Goal: Complete application form: Complete application form

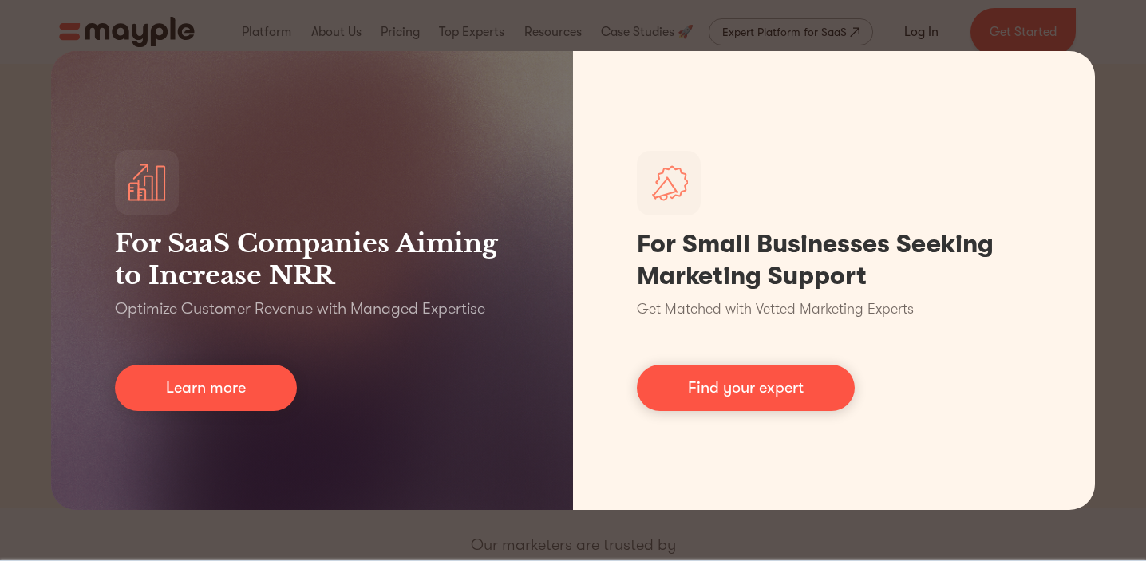
click at [1112, 251] on div "For SaaS Companies Aiming to Increase NRR Optimize Customer Revenue with Manage…" at bounding box center [573, 280] width 1146 height 561
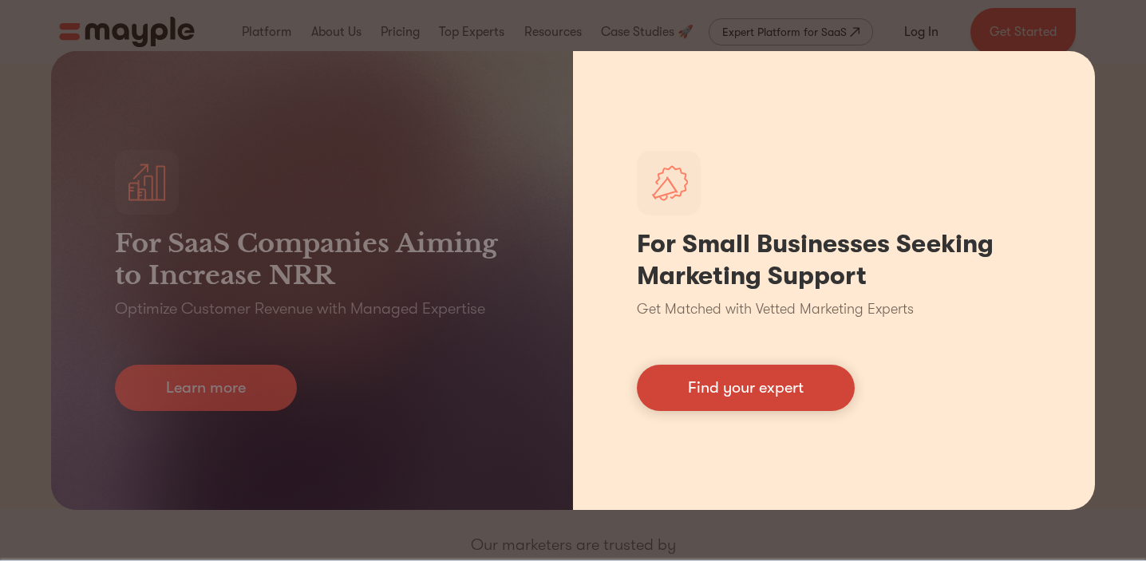
click at [709, 396] on link "Find your expert" at bounding box center [746, 388] width 218 height 46
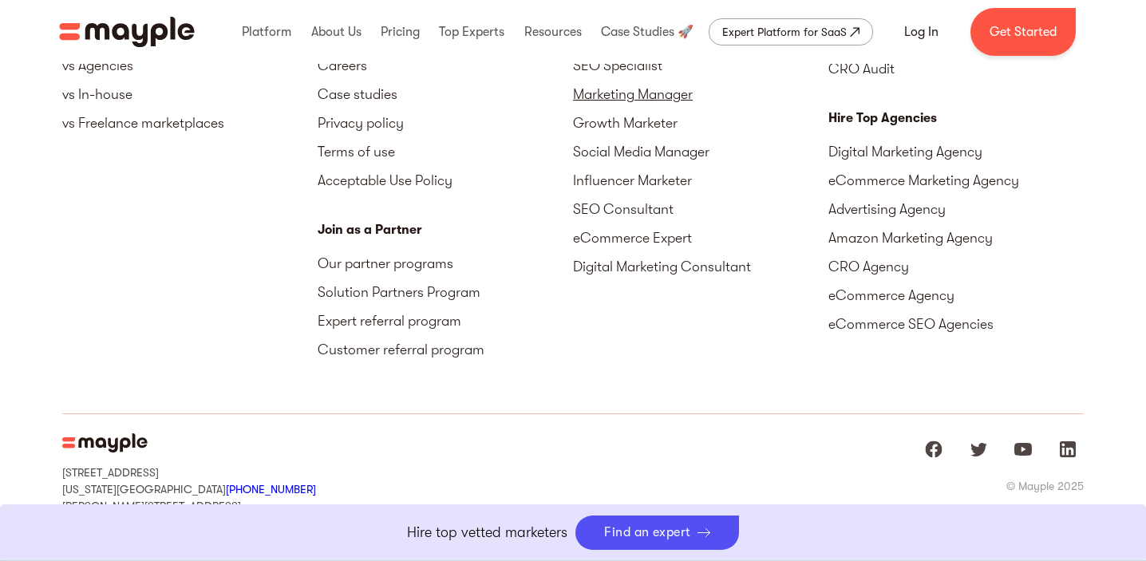
scroll to position [7363, 0]
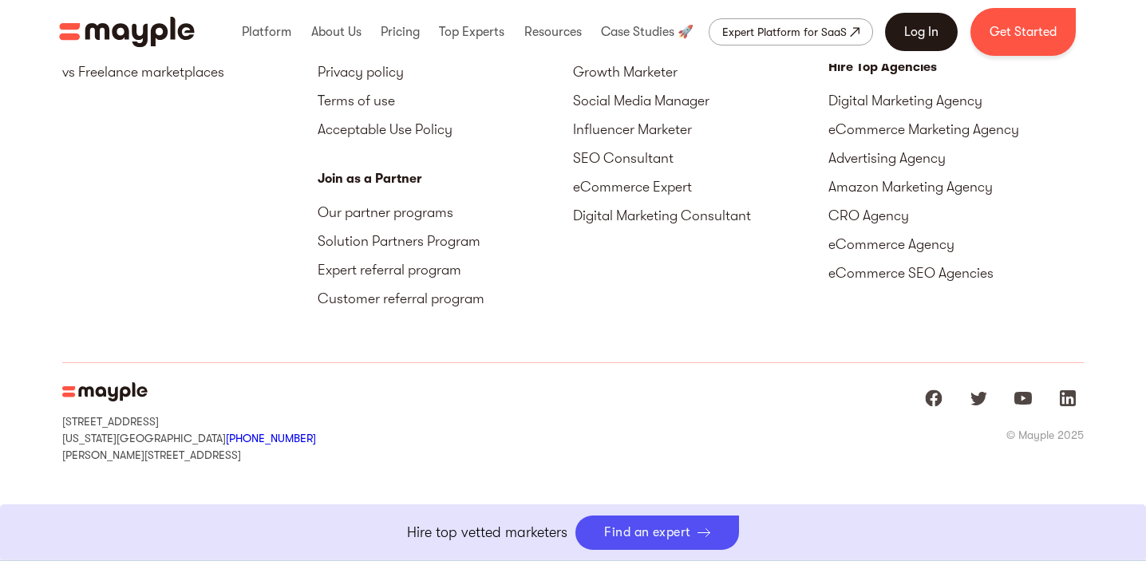
click at [922, 41] on link "Log In" at bounding box center [921, 32] width 73 height 38
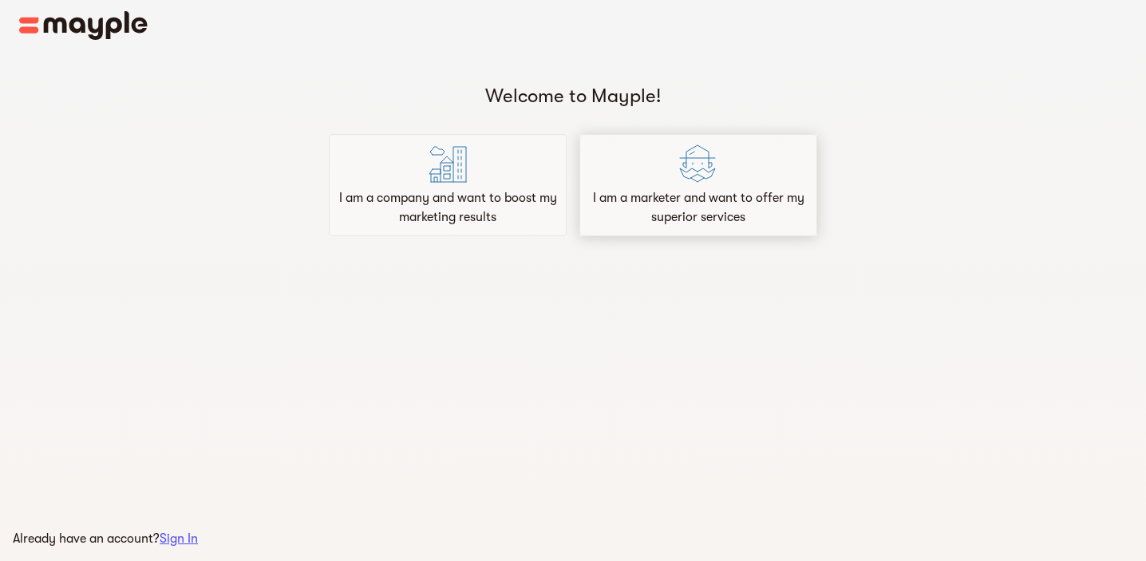
click at [778, 162] on div "I am a marketer and want to offer my superior services" at bounding box center [698, 185] width 238 height 102
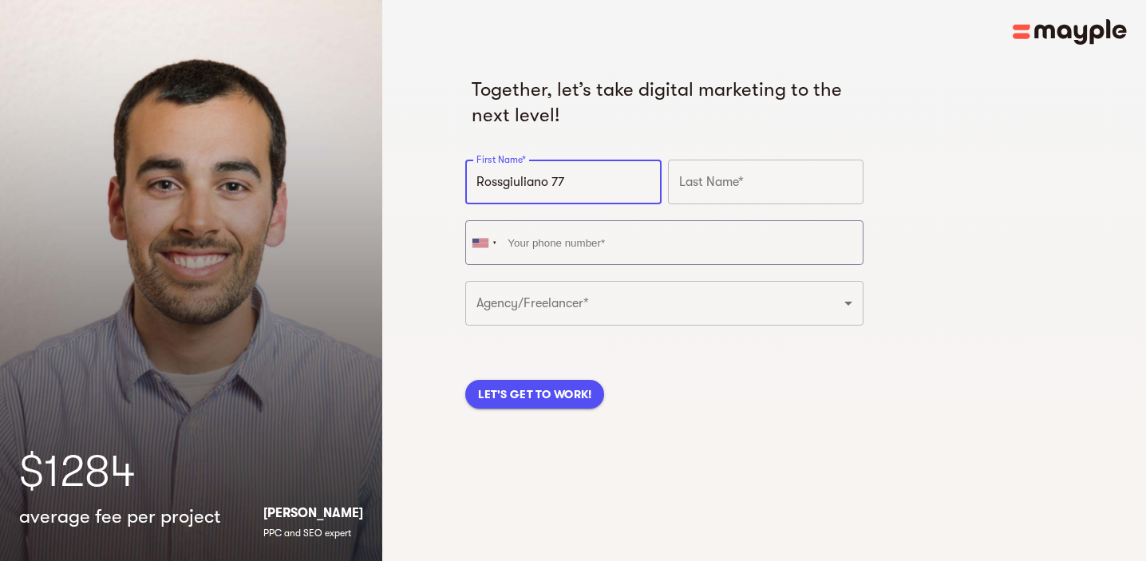
drag, startPoint x: 594, startPoint y: 184, endPoint x: 507, endPoint y: 186, distance: 87.0
click at [503, 186] on input "Rossgiuliano 77" at bounding box center [562, 182] width 195 height 45
type input "Ross"
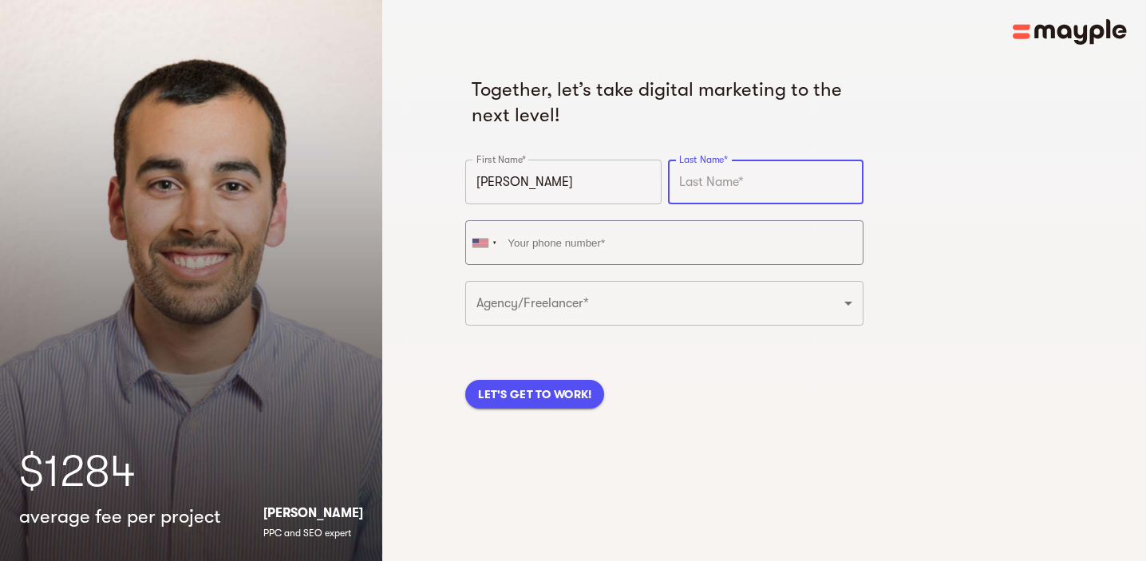
click at [759, 182] on input "text" at bounding box center [765, 182] width 195 height 45
paste input "giuliano 77"
click at [685, 184] on input "giuliano" at bounding box center [765, 182] width 195 height 45
type input "Giuliano"
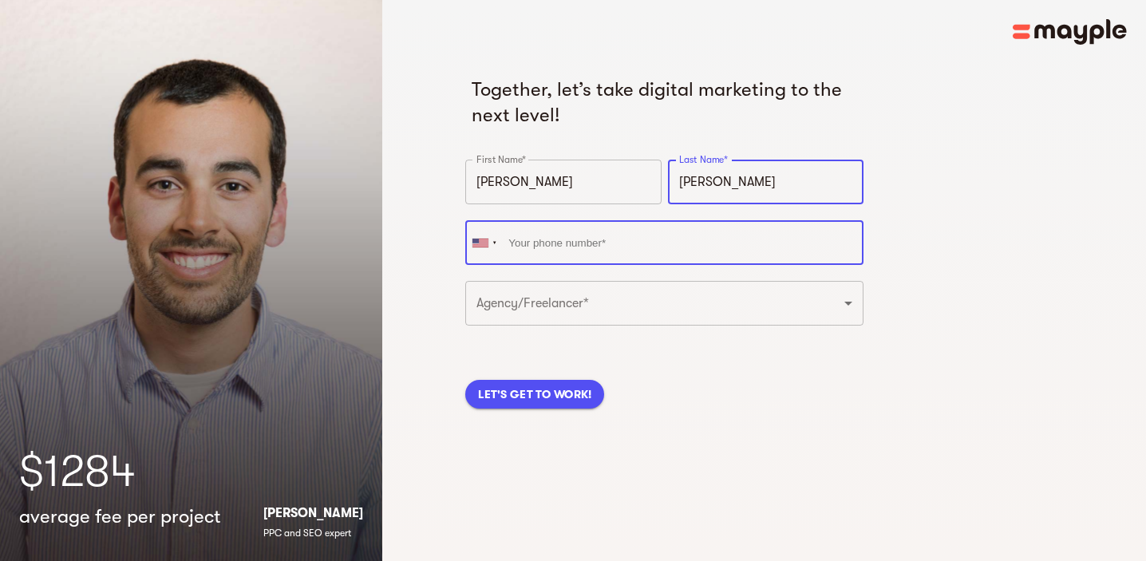
click at [622, 234] on input "tel" at bounding box center [664, 242] width 398 height 45
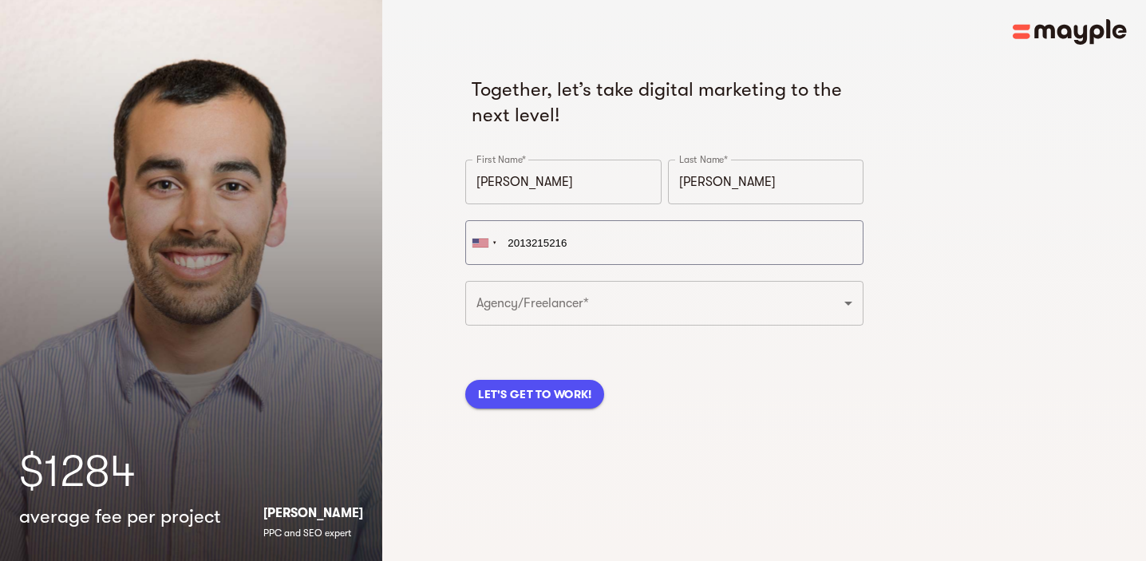
type input "+1 201-321-5216"
click at [413, 334] on div "Together, let’s take digital marketing to the next level! First Name* Ross Firs…" at bounding box center [764, 280] width 764 height 561
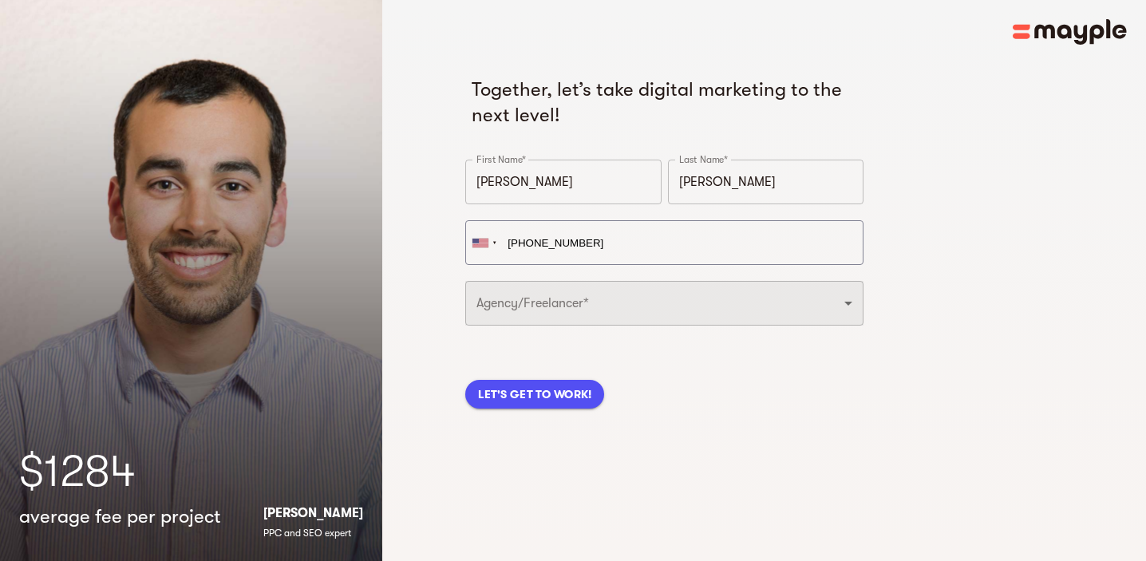
click at [520, 306] on select "Freelancer Digital Agency" at bounding box center [664, 303] width 398 height 45
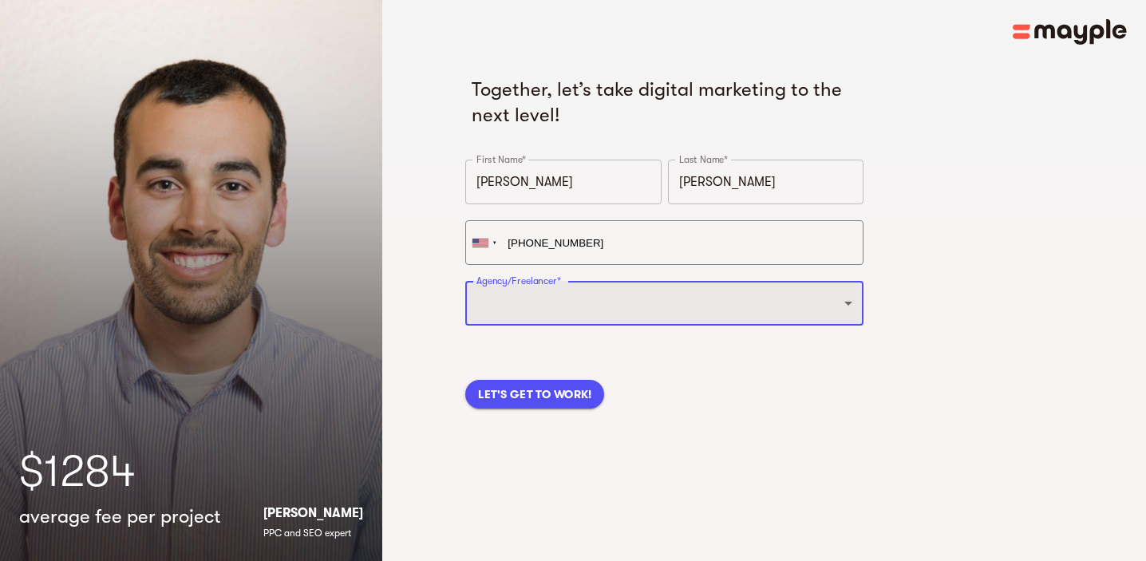
select select "DIGITAL_AGENCY"
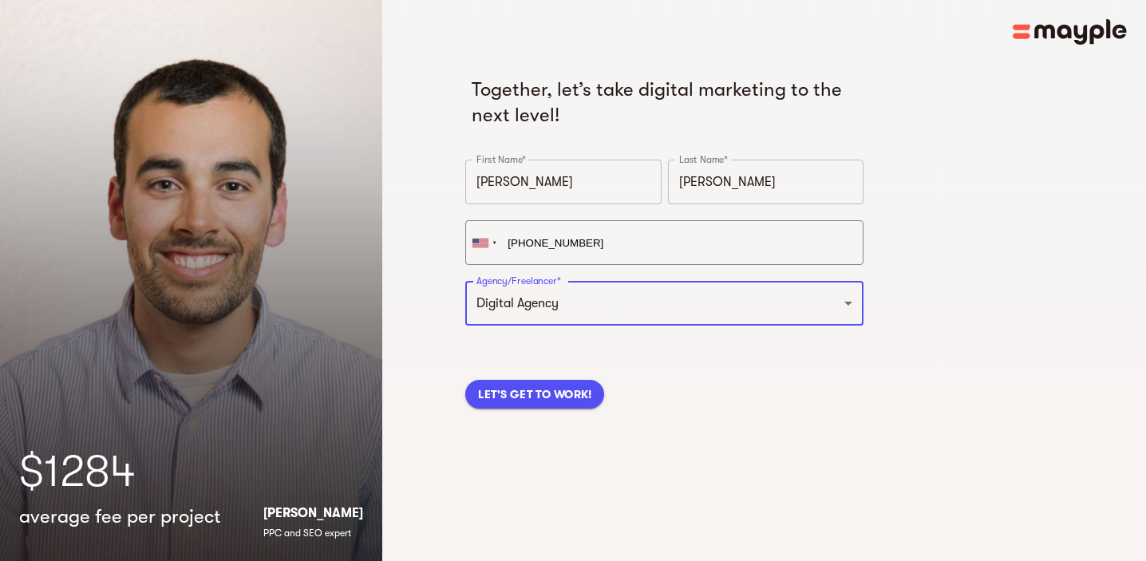
click at [564, 397] on span "LET'S GET TO WORK!" at bounding box center [534, 394] width 113 height 19
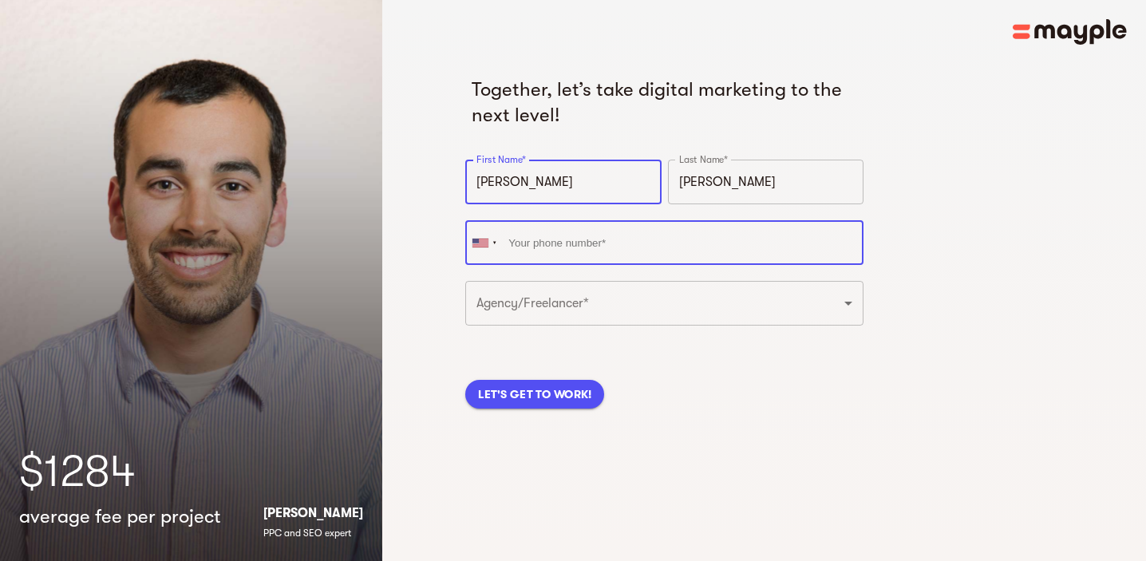
click at [600, 256] on input "tel" at bounding box center [664, 242] width 398 height 45
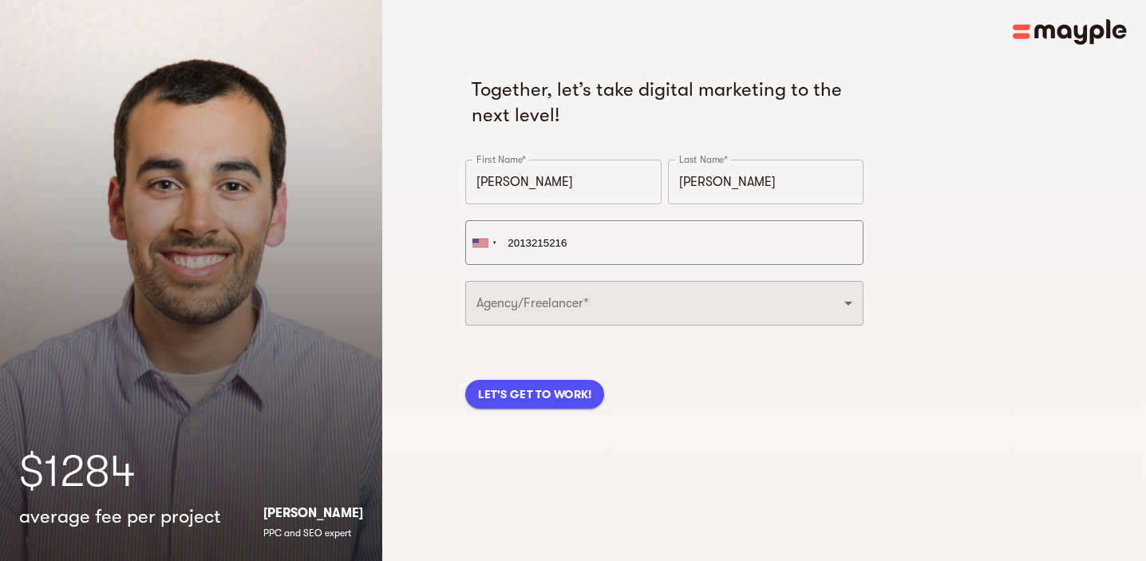
type input "+1 201-321-5216"
click at [590, 306] on select "Freelancer Digital Agency" at bounding box center [664, 303] width 398 height 45
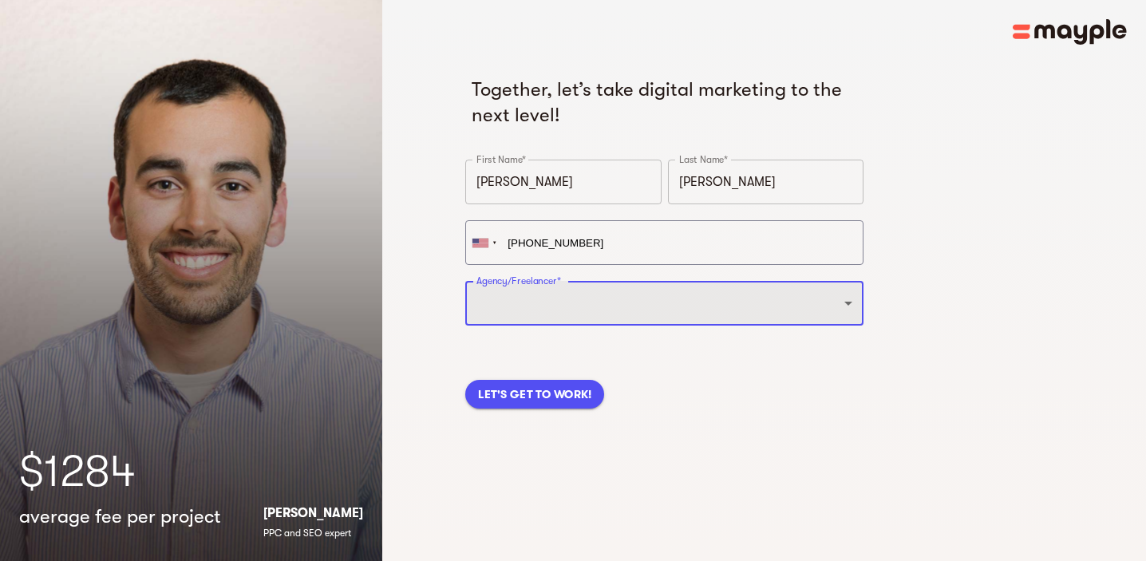
select select "FREELANCER"
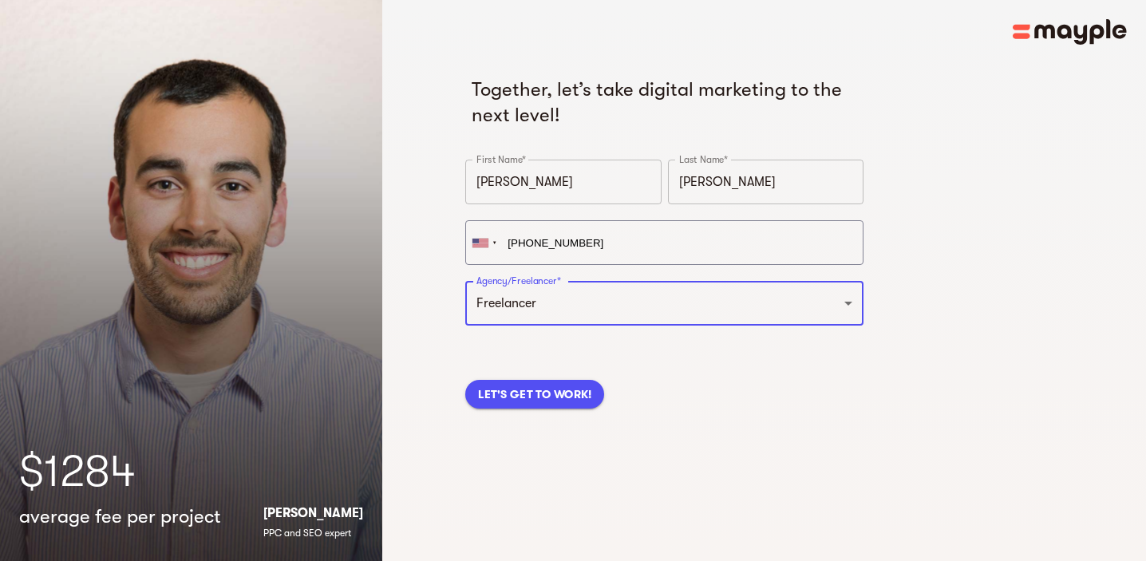
click at [561, 389] on span "LET'S GET TO WORK!" at bounding box center [534, 394] width 113 height 19
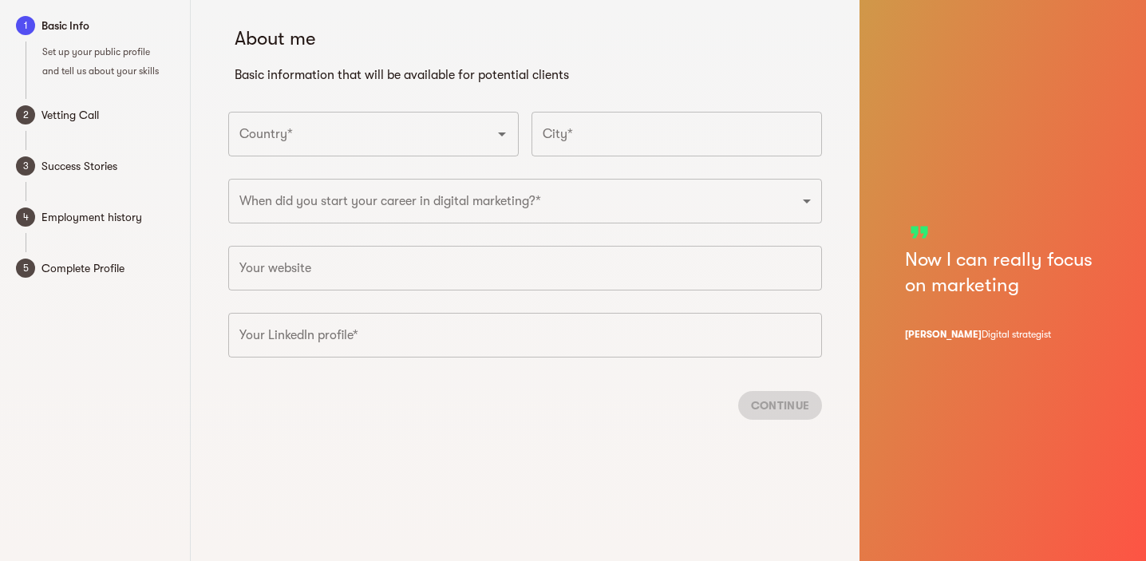
click at [452, 138] on input "Country*" at bounding box center [350, 134] width 231 height 30
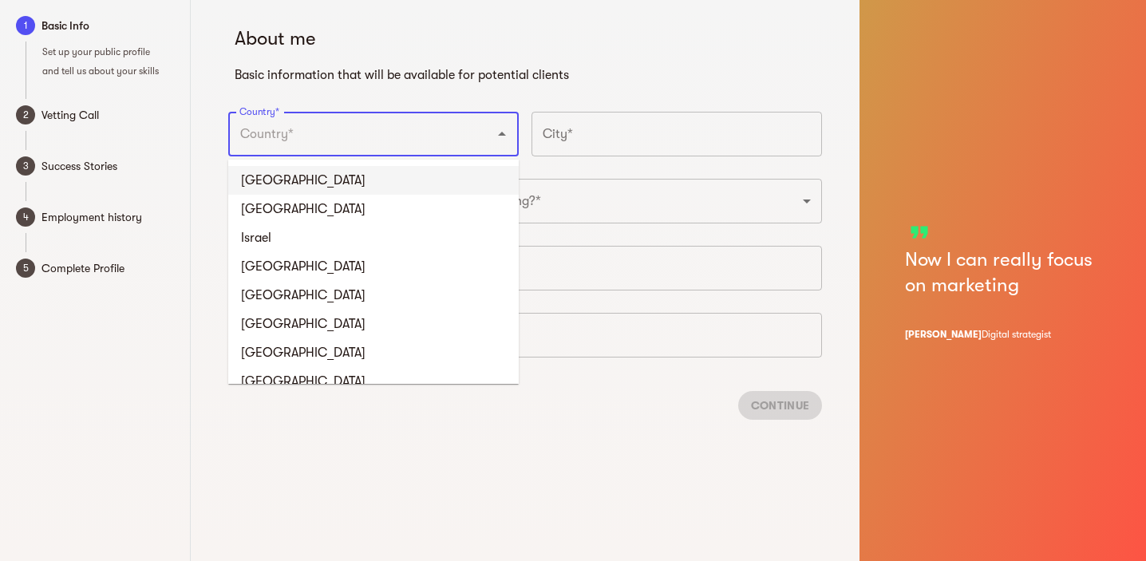
click at [263, 188] on li "United States" at bounding box center [373, 180] width 290 height 29
type input "United States"
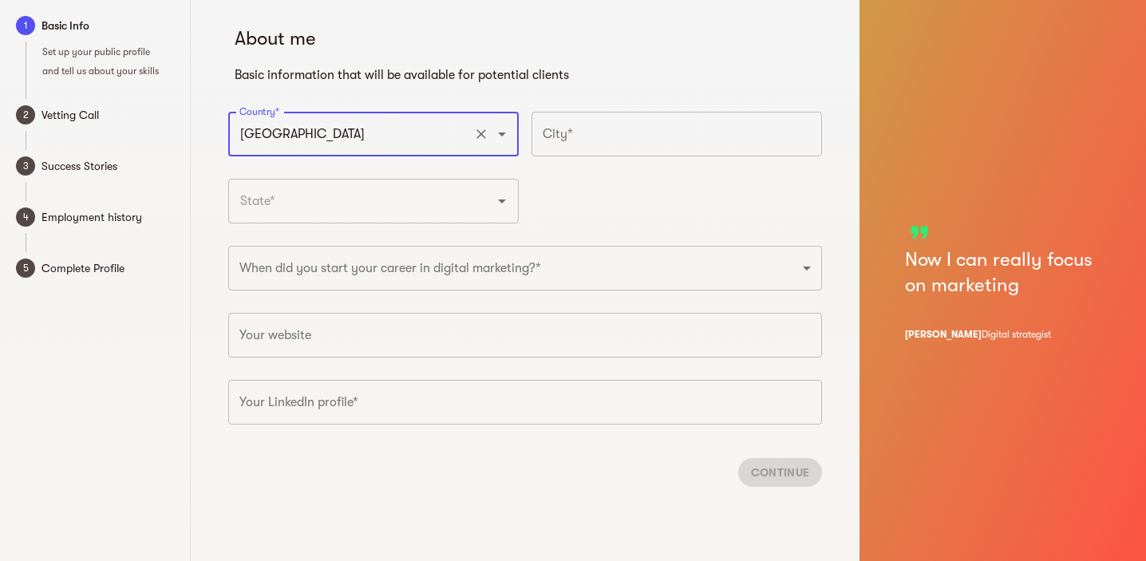
click at [653, 110] on div "City* City*" at bounding box center [676, 138] width 303 height 67
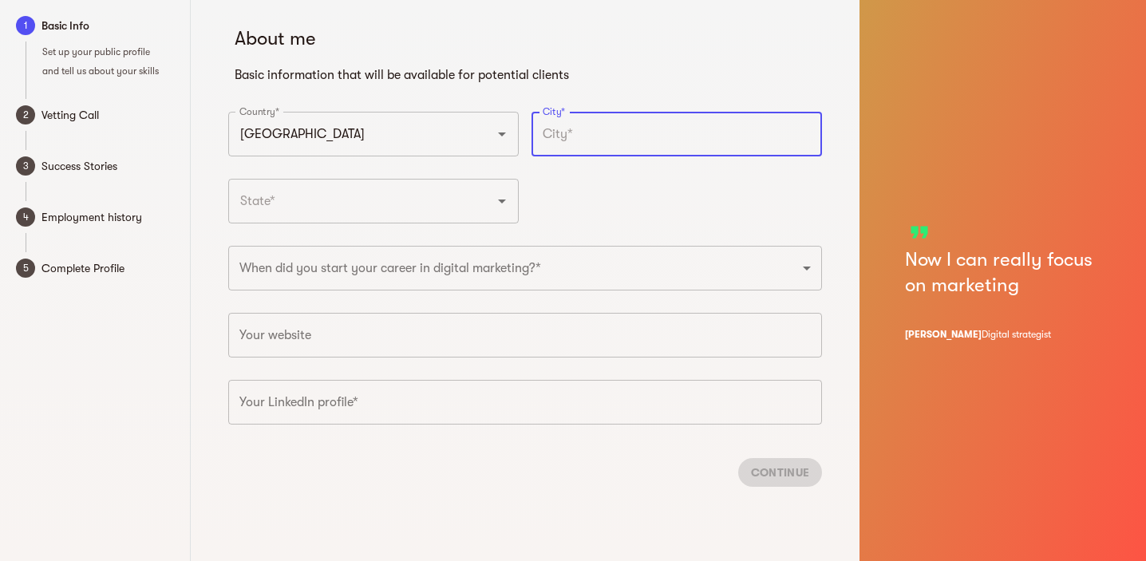
click at [645, 124] on input "text" at bounding box center [676, 134] width 290 height 45
click at [380, 156] on div "​" at bounding box center [373, 134] width 290 height 45
type input "New York"
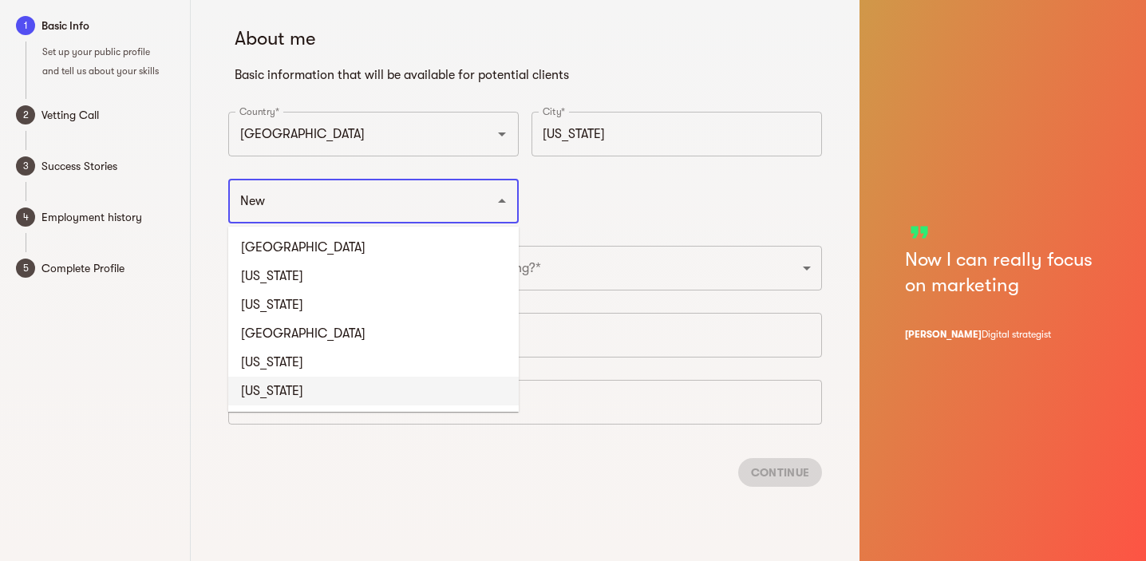
click at [305, 385] on li "New York" at bounding box center [373, 391] width 290 height 29
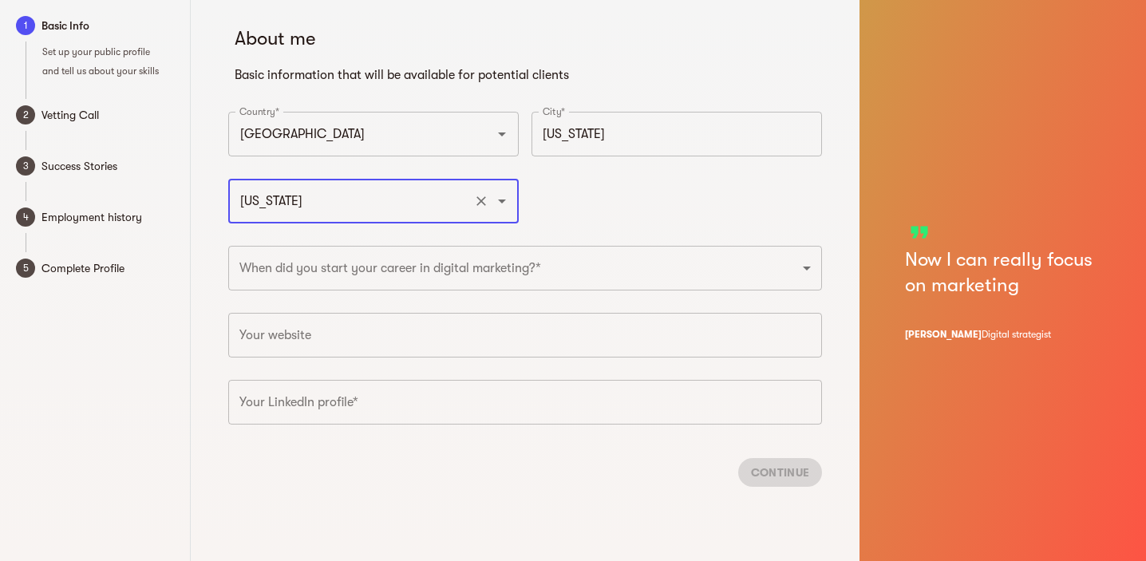
type input "New York"
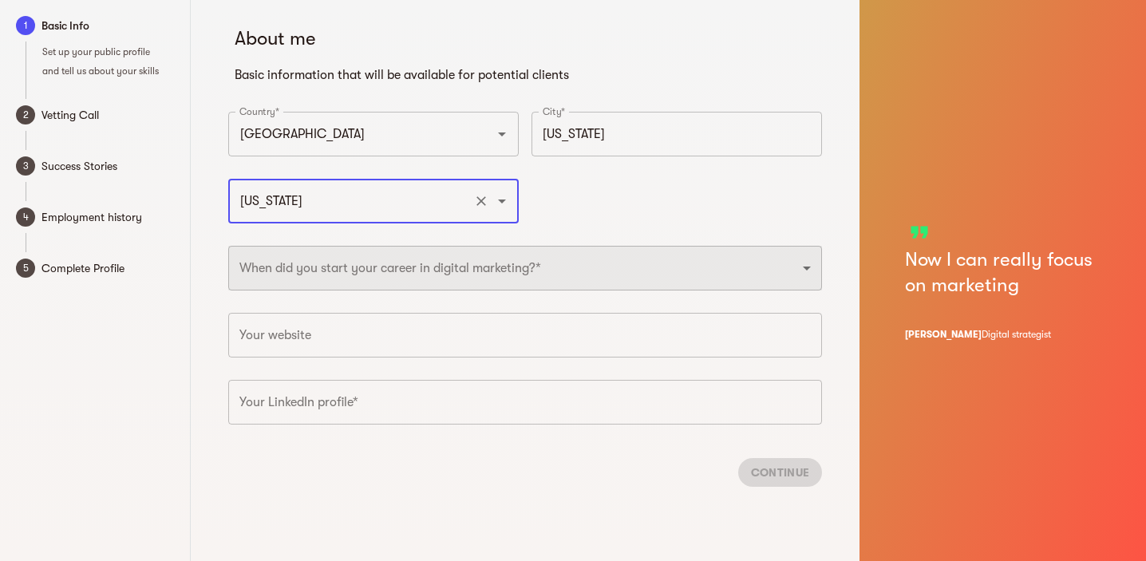
click at [352, 278] on select "2025 2024 2023 2022 2021 2020 2019 2018 2017 2016 2015 2014 2013 2012 2011 2010…" at bounding box center [525, 268] width 594 height 45
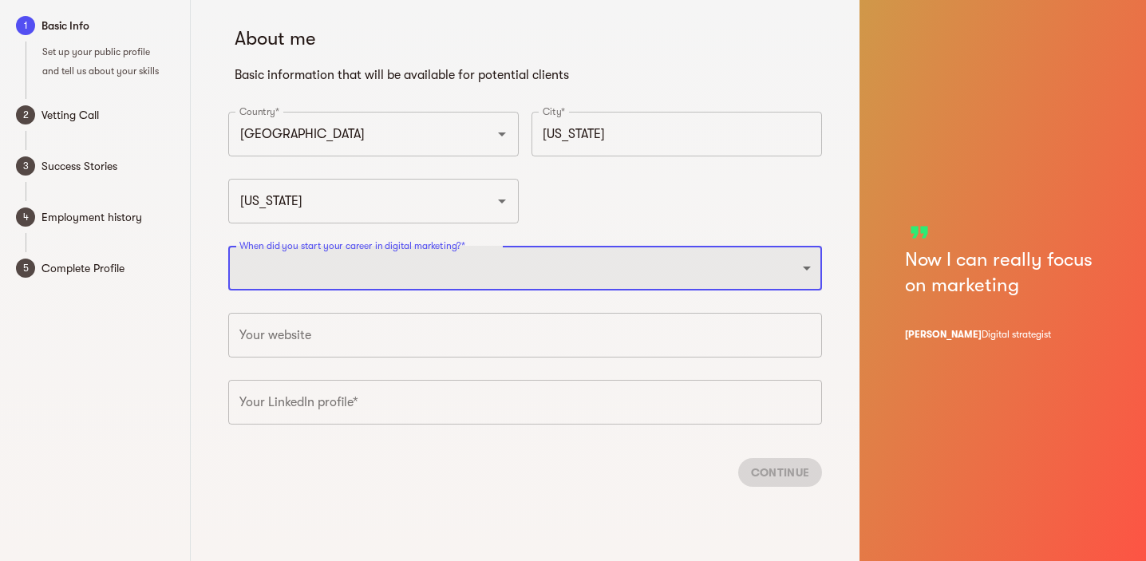
select select "2020"
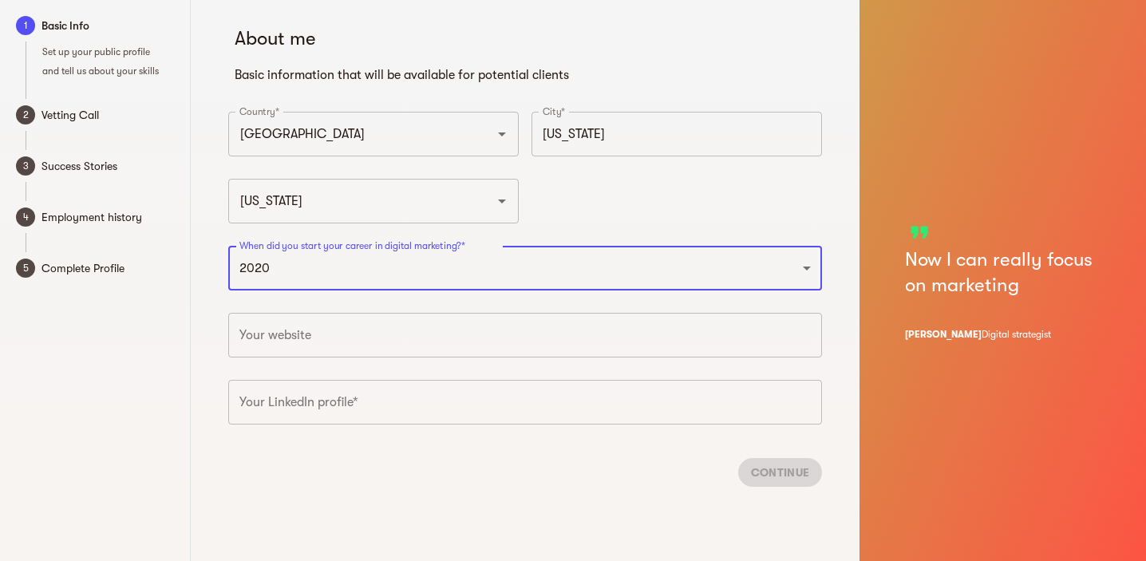
click at [342, 342] on input "text" at bounding box center [525, 335] width 594 height 45
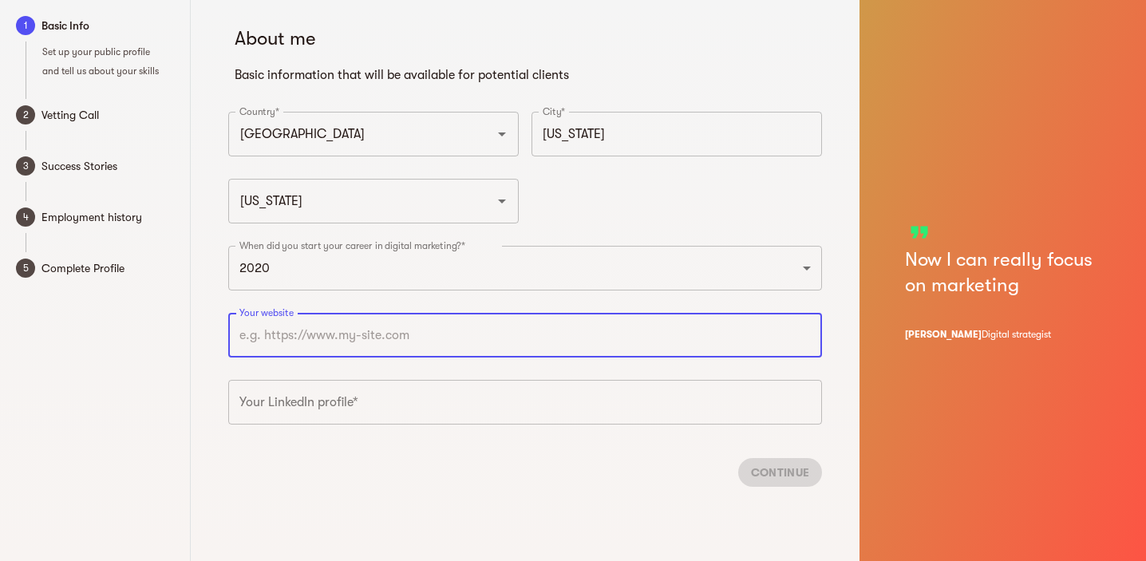
click at [323, 405] on input "text" at bounding box center [525, 402] width 594 height 45
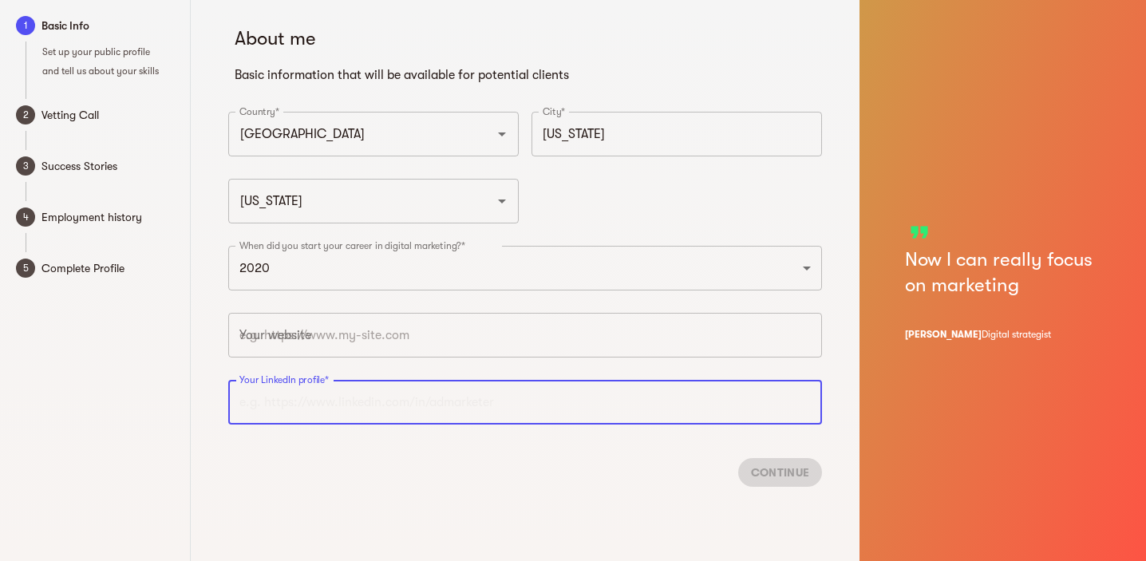
paste input "https://www.linkedin.com/in/ross-giuliano-015741134/"
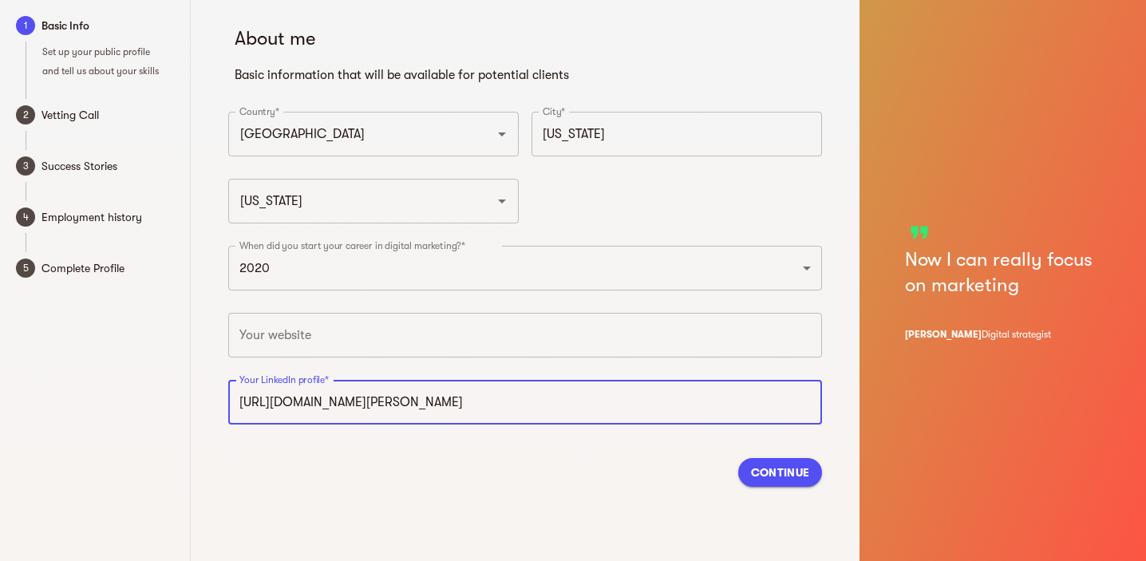
type input "https://www.linkedin.com/in/ross-giuliano-015741134"
click at [776, 480] on span "Continue" at bounding box center [780, 472] width 58 height 19
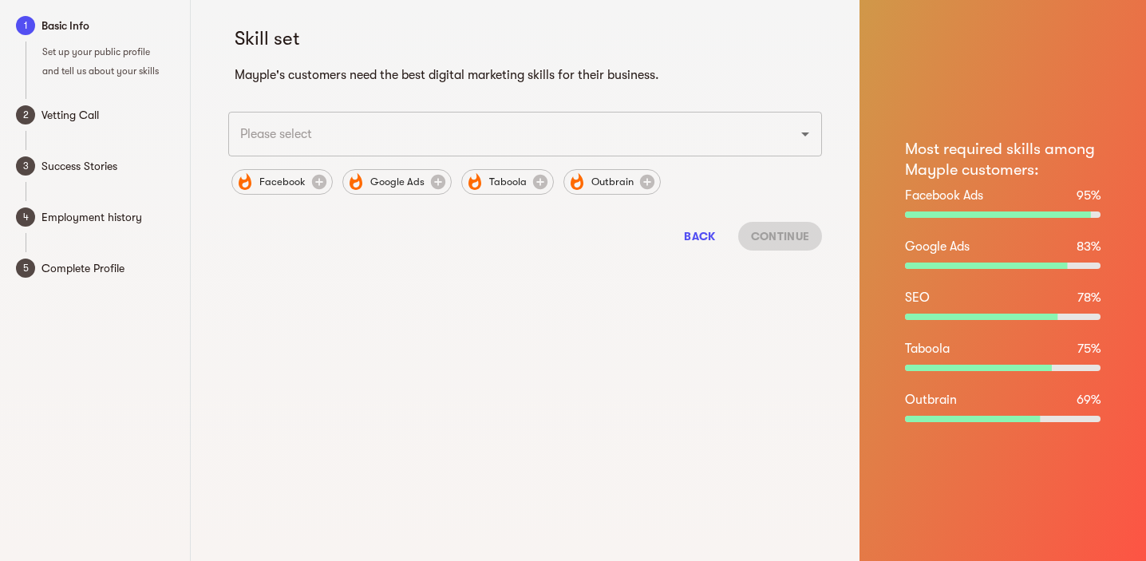
click at [373, 136] on input "text" at bounding box center [502, 134] width 535 height 30
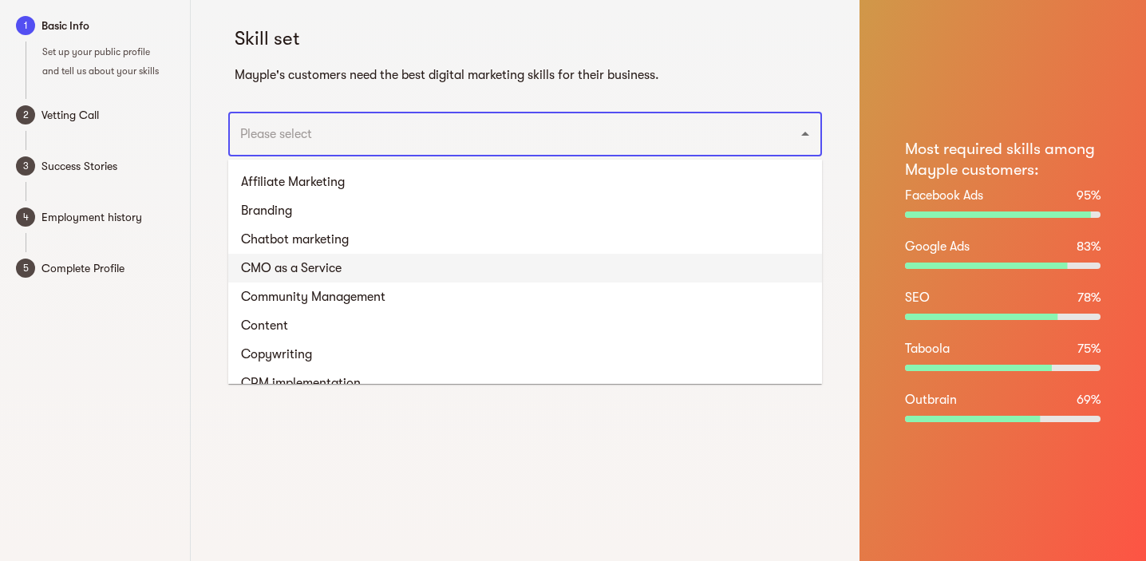
scroll to position [744, 0]
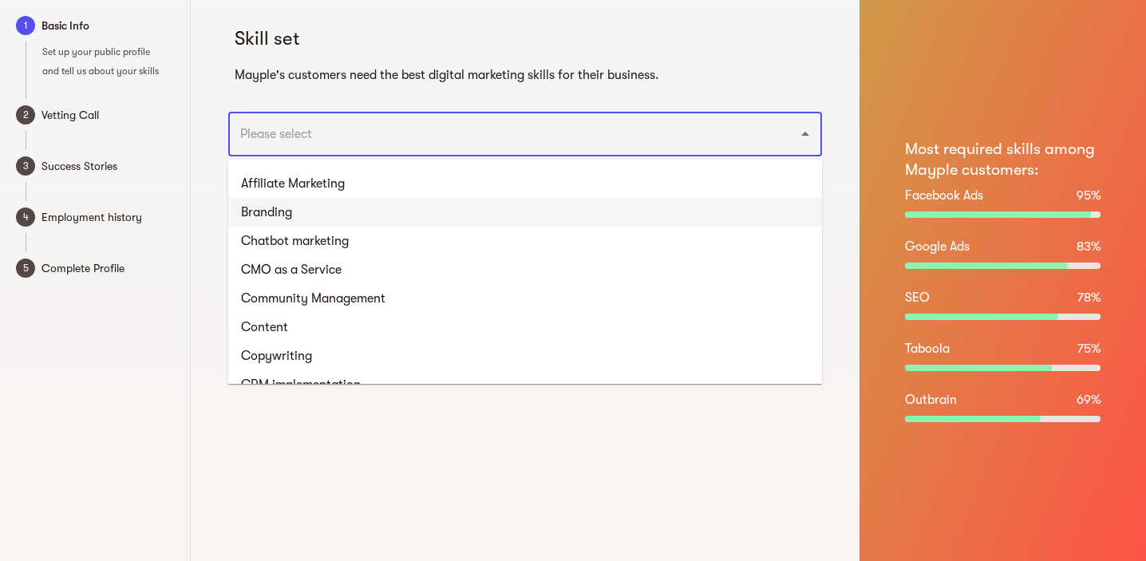
click at [343, 219] on li "Branding" at bounding box center [525, 212] width 594 height 29
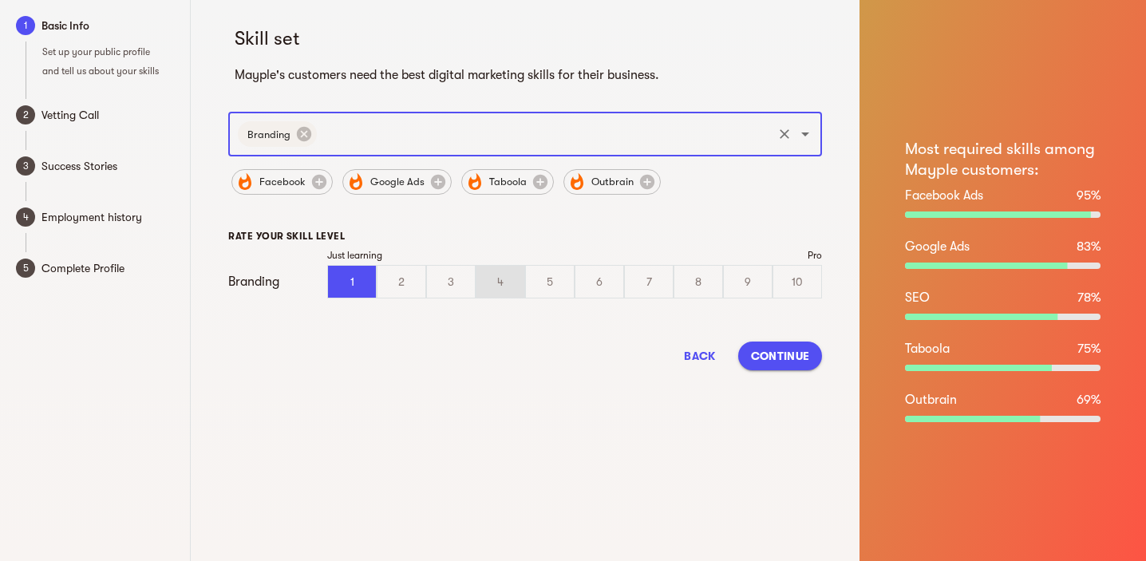
click at [499, 286] on div "4" at bounding box center [500, 282] width 48 height 32
click at [0, 0] on input "4" at bounding box center [0, 0] width 0 height 0
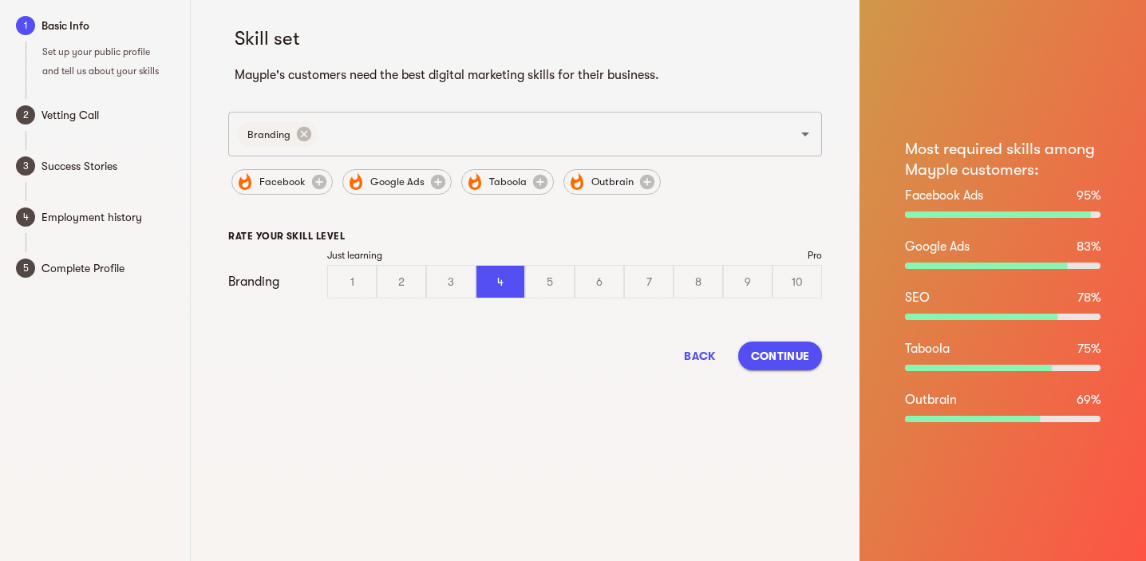
click at [786, 360] on span "Continue" at bounding box center [780, 355] width 58 height 19
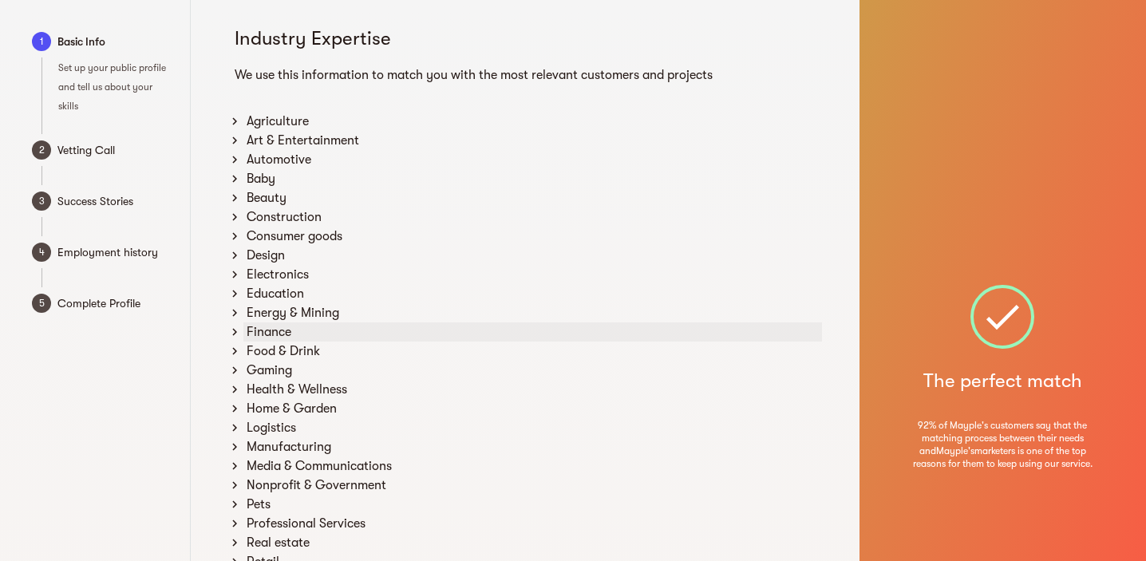
click at [233, 335] on icon at bounding box center [234, 332] width 14 height 14
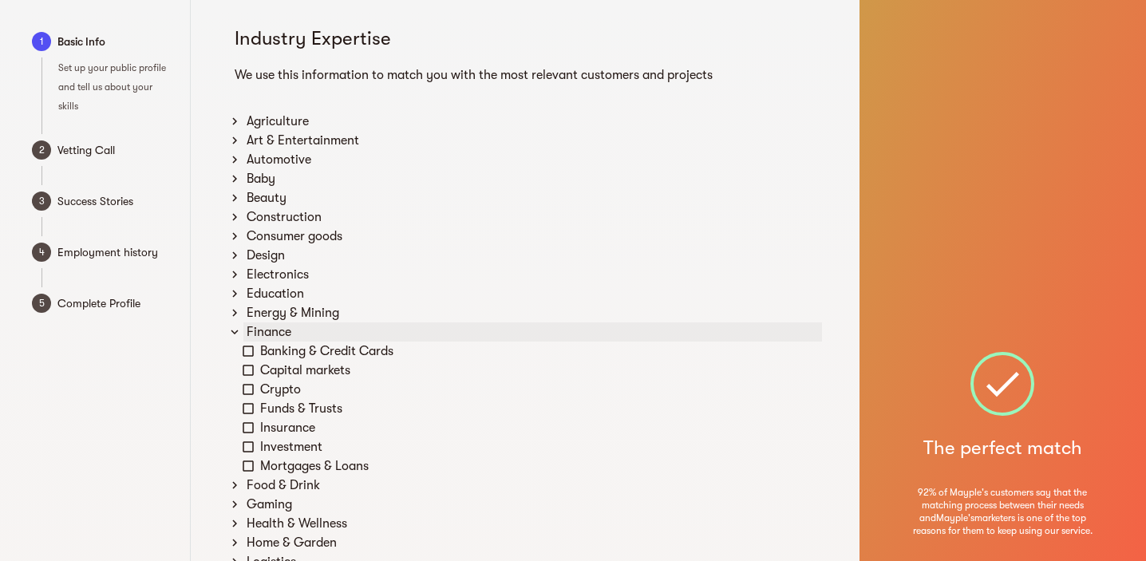
click at [234, 333] on icon at bounding box center [234, 332] width 7 height 5
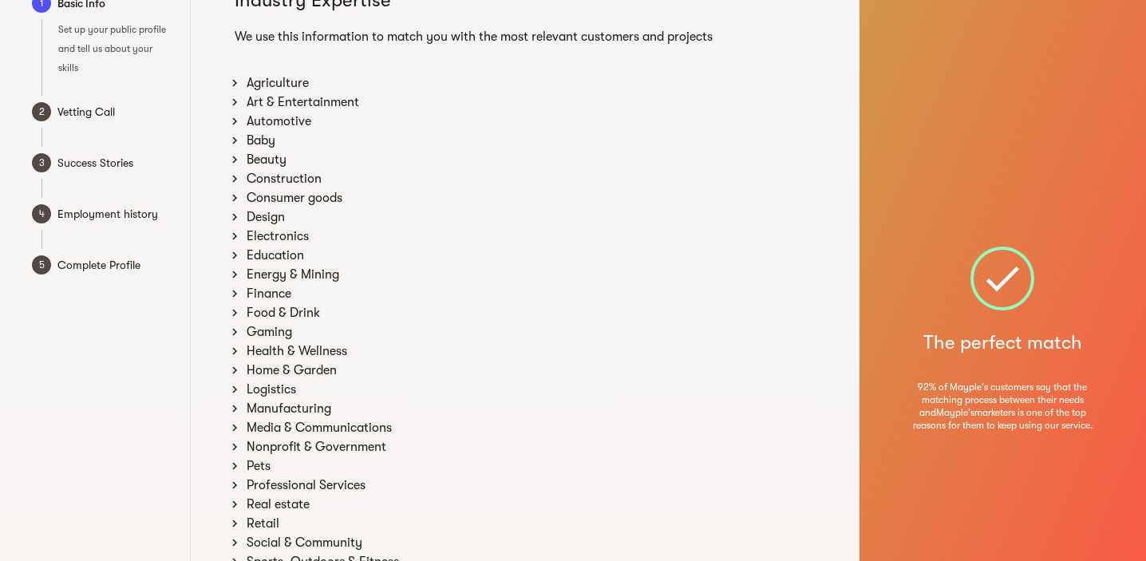
scroll to position [18, 0]
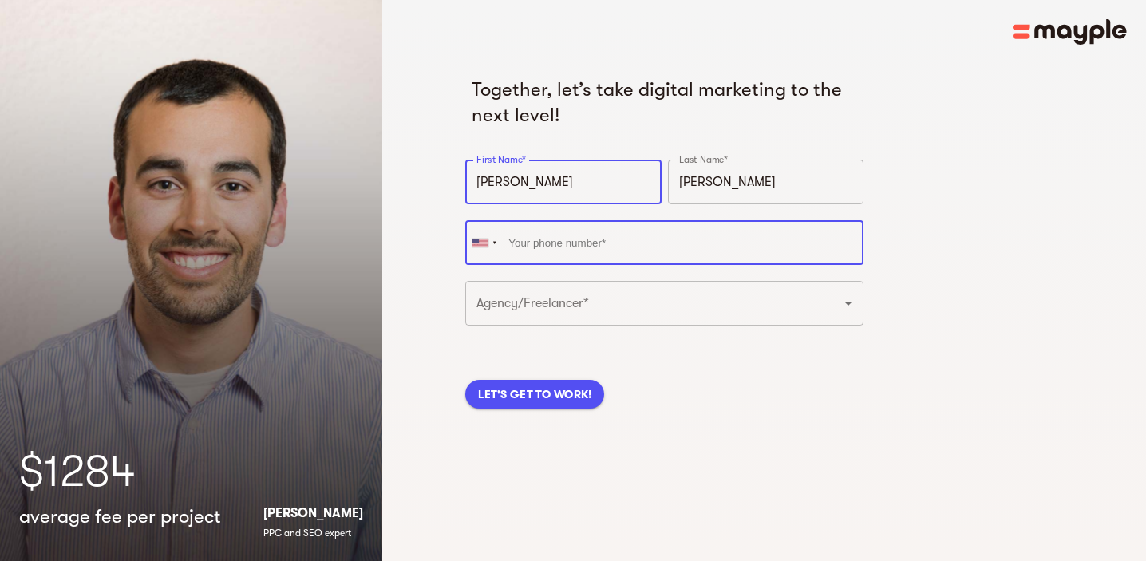
click at [586, 247] on input "tel" at bounding box center [664, 242] width 398 height 45
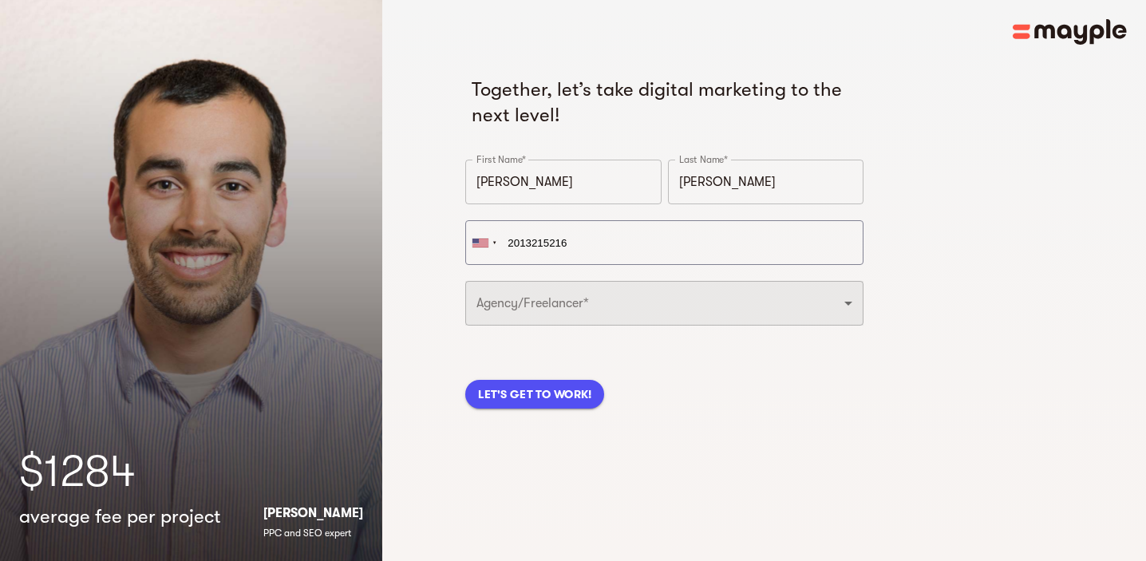
type input "+1 201-321-5216"
click at [586, 302] on select "Freelancer Digital Agency" at bounding box center [664, 303] width 398 height 45
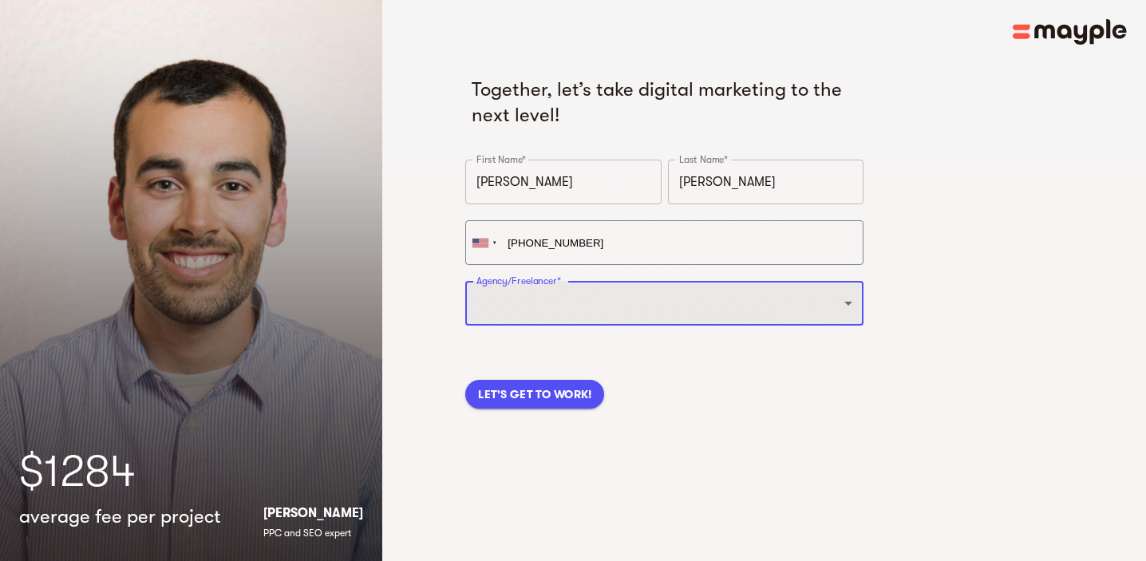
select select "FREELANCER"
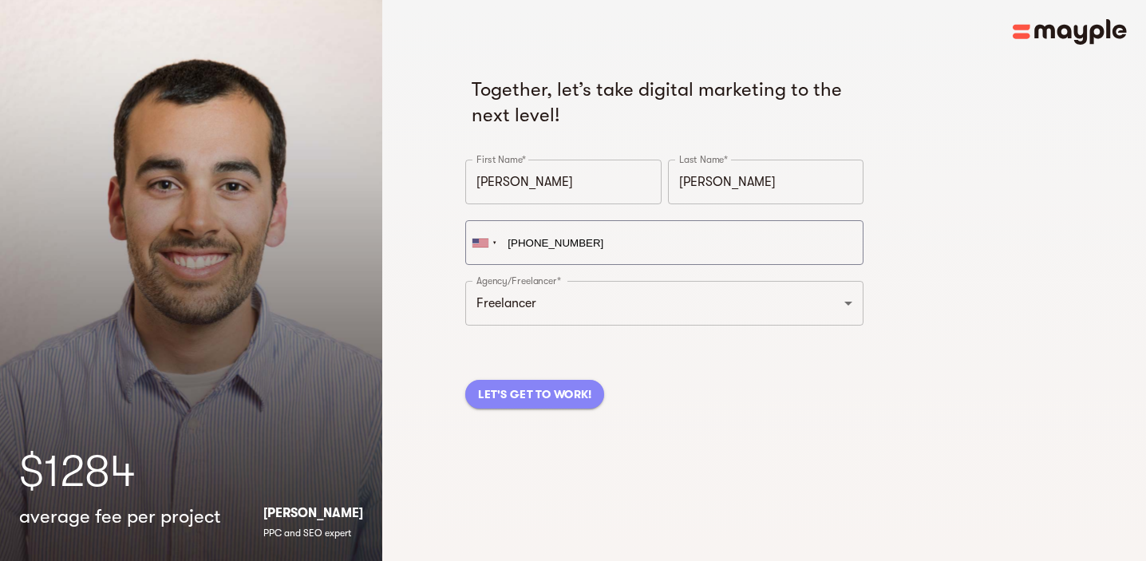
click at [560, 389] on span "LET'S GET TO WORK!" at bounding box center [534, 394] width 113 height 19
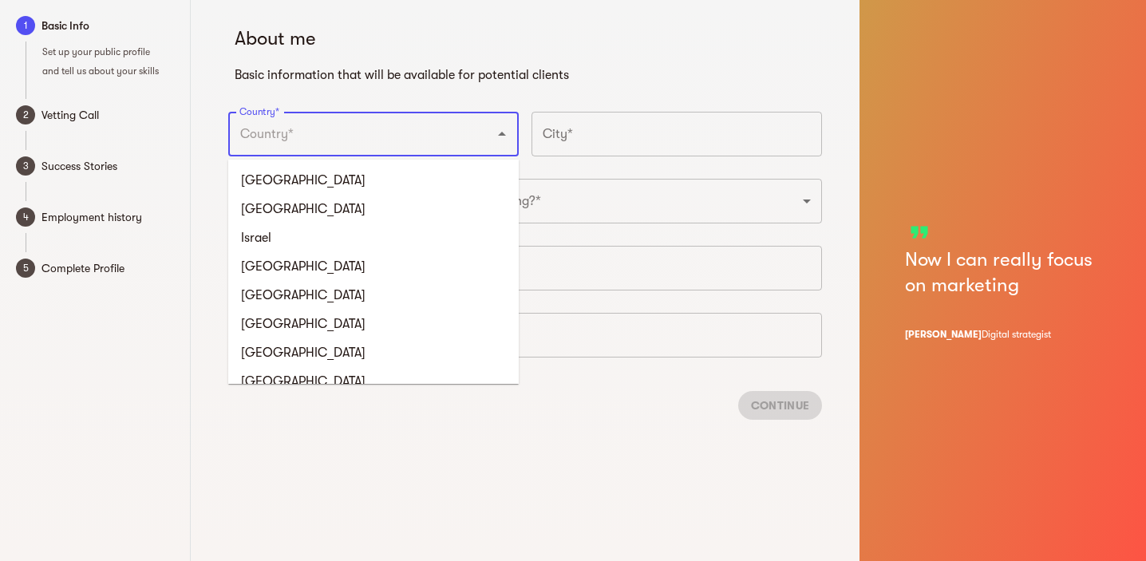
click at [335, 145] on input "Country*" at bounding box center [350, 134] width 231 height 30
click at [275, 179] on li "United States" at bounding box center [373, 180] width 290 height 29
type input "United States"
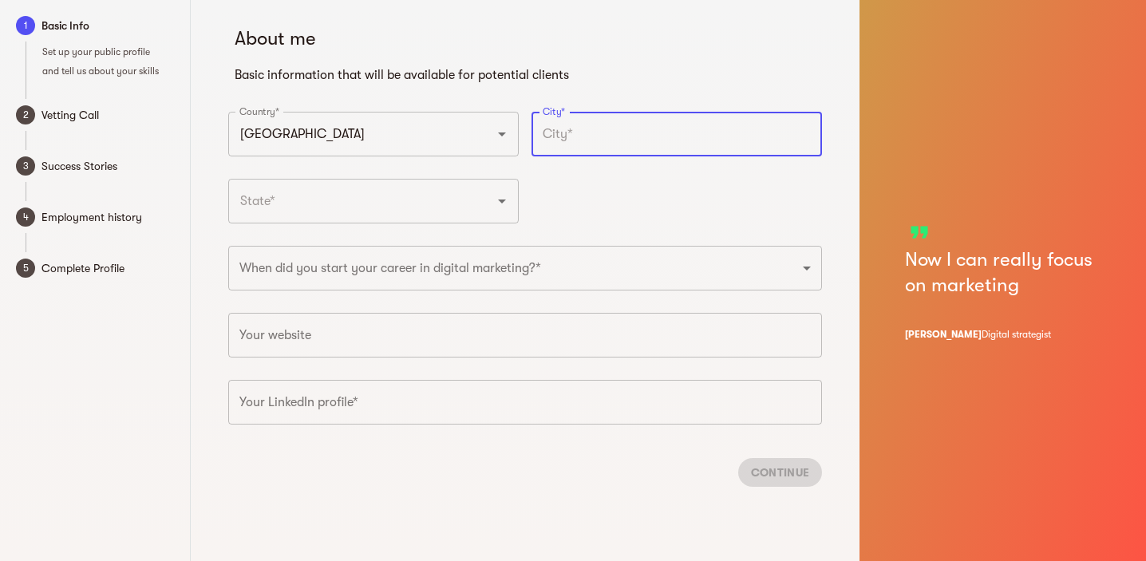
click at [632, 124] on input "text" at bounding box center [676, 134] width 290 height 45
click at [404, 156] on div "​" at bounding box center [373, 134] width 290 height 45
type input "New York"
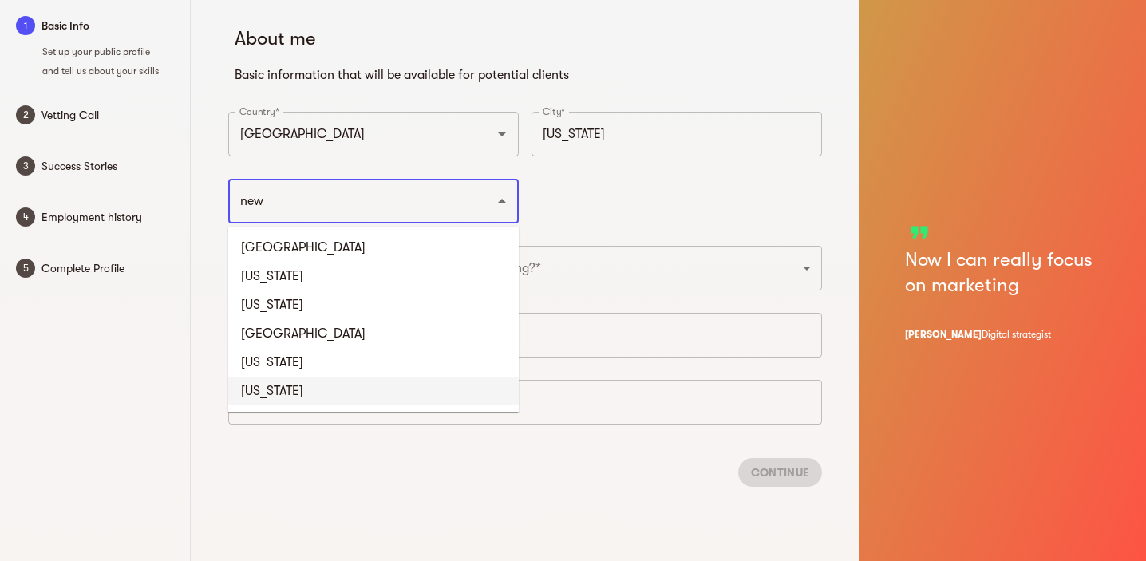
click at [352, 379] on li "New York" at bounding box center [373, 391] width 290 height 29
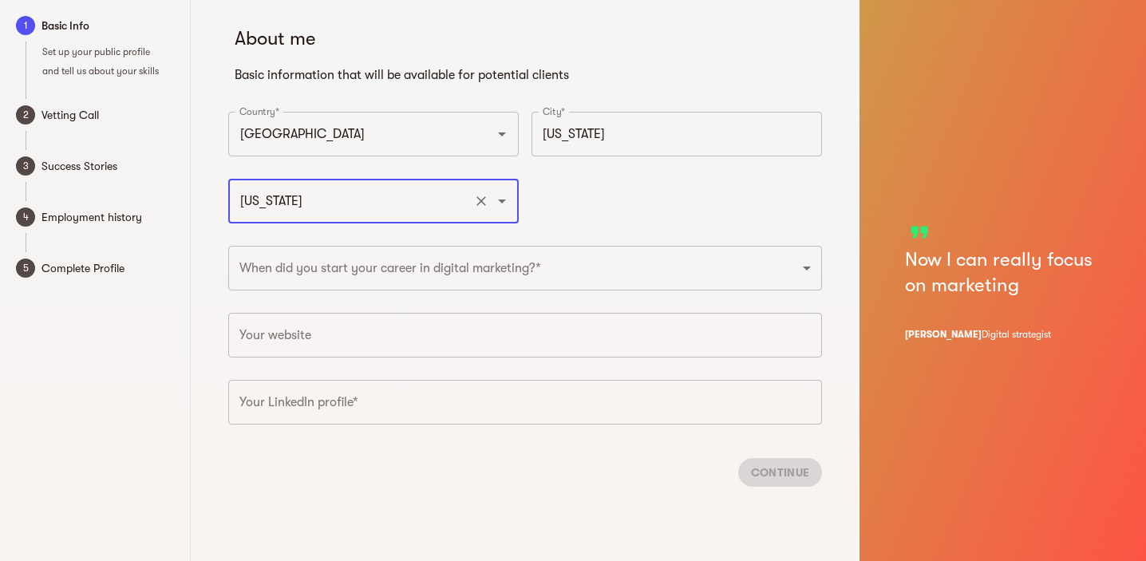
type input "New York"
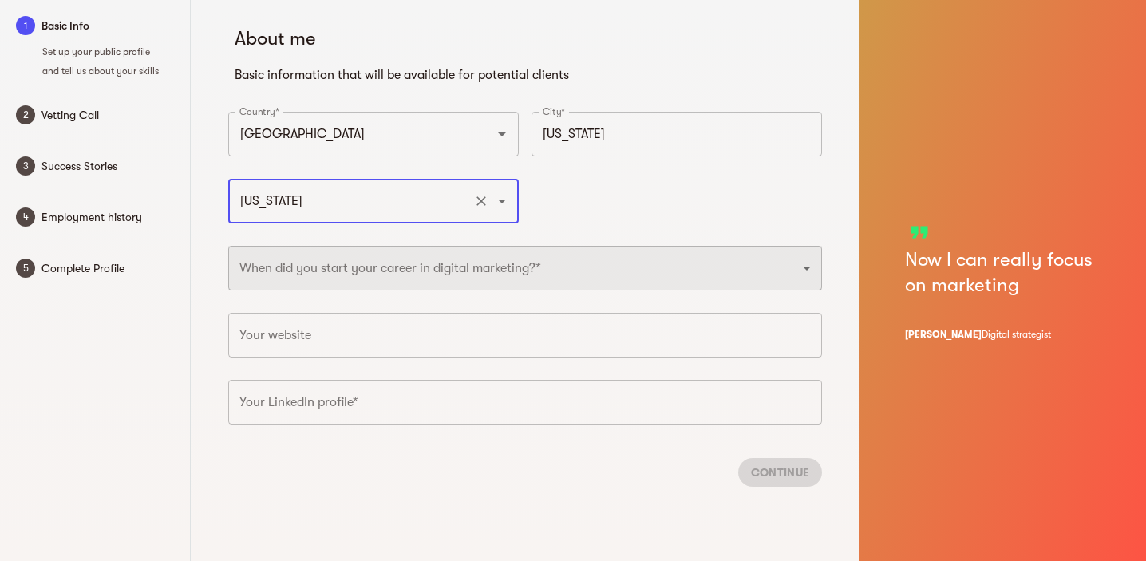
click at [373, 259] on select "2025 2024 2023 2022 2021 2020 2019 2018 2017 2016 2015 2014 2013 2012 2011 2010…" at bounding box center [525, 268] width 594 height 45
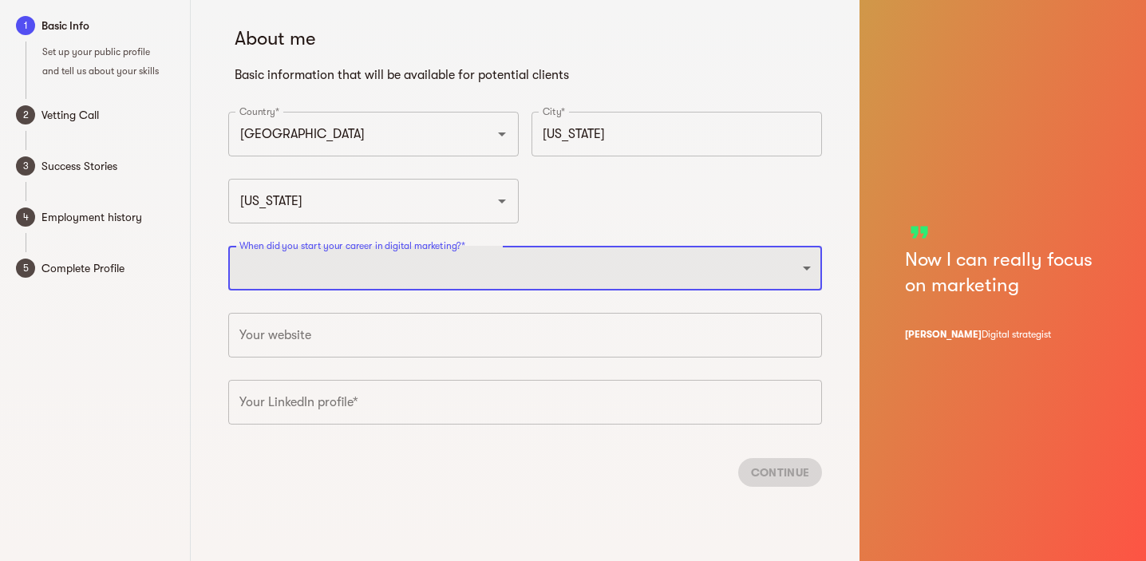
select select "2020"
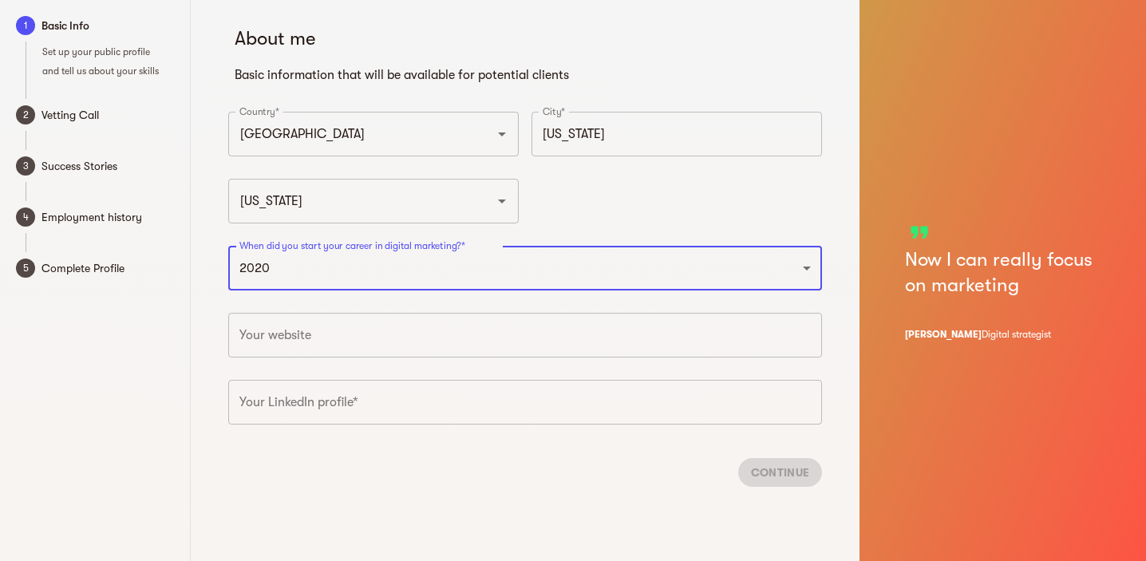
click at [389, 410] on input "text" at bounding box center [525, 402] width 594 height 45
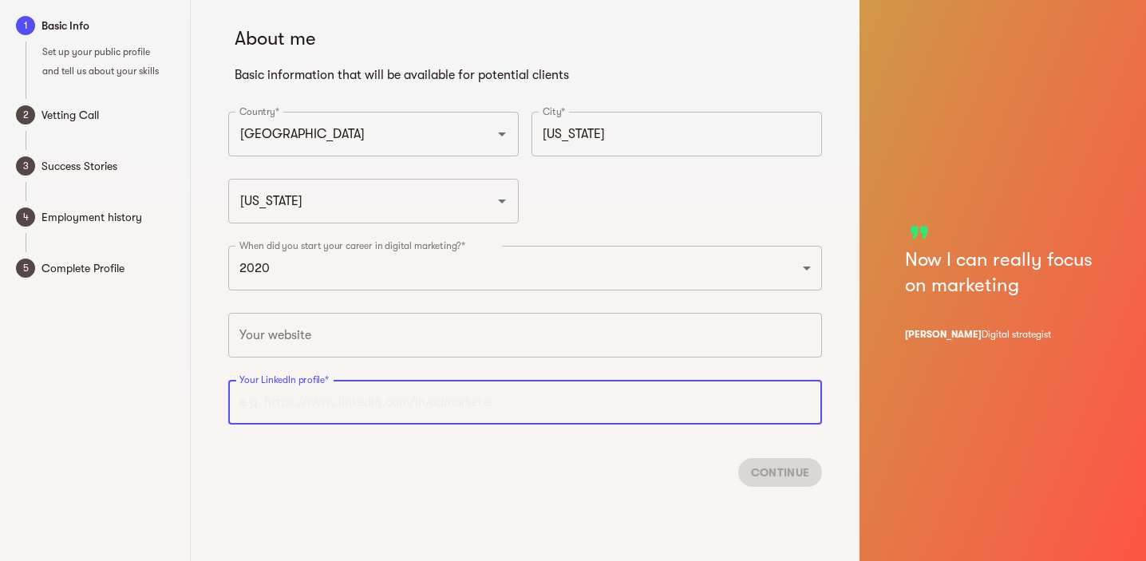
paste input "https://www.linkedin.com/in/ross-giuliano-015741134/"
type input "https://www.linkedin.com/in/ross-giuliano-015741134"
click at [777, 476] on span "Continue" at bounding box center [780, 472] width 58 height 19
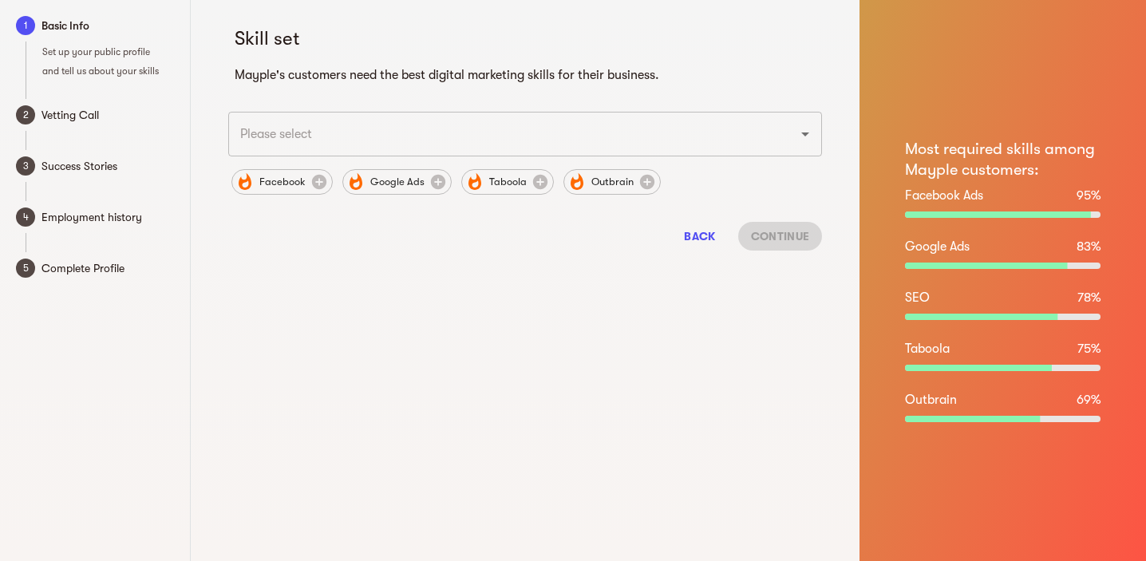
click at [760, 130] on input "text" at bounding box center [502, 134] width 535 height 30
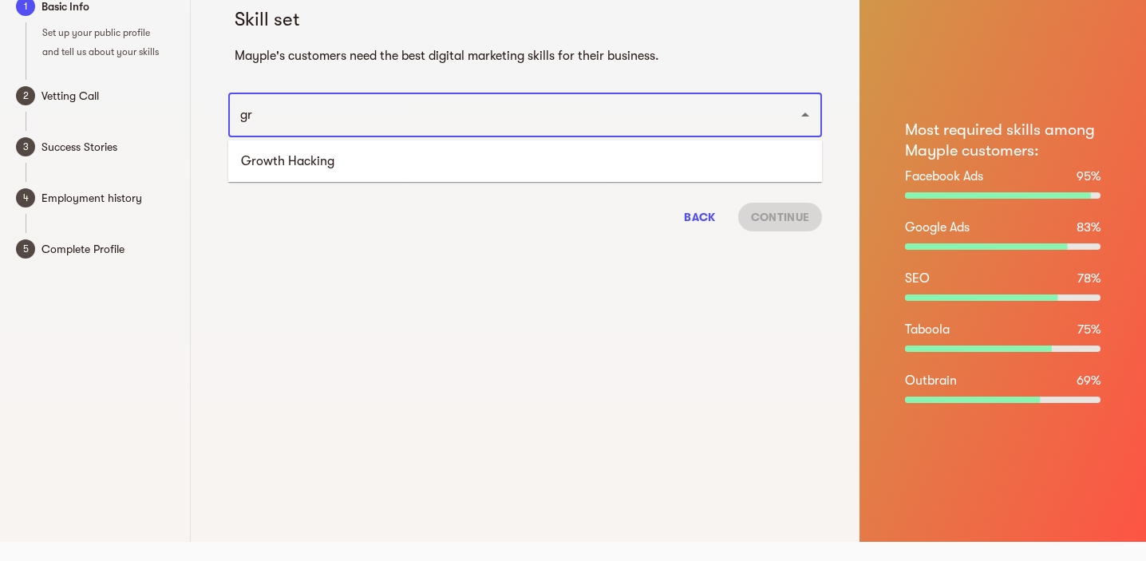
type input "g"
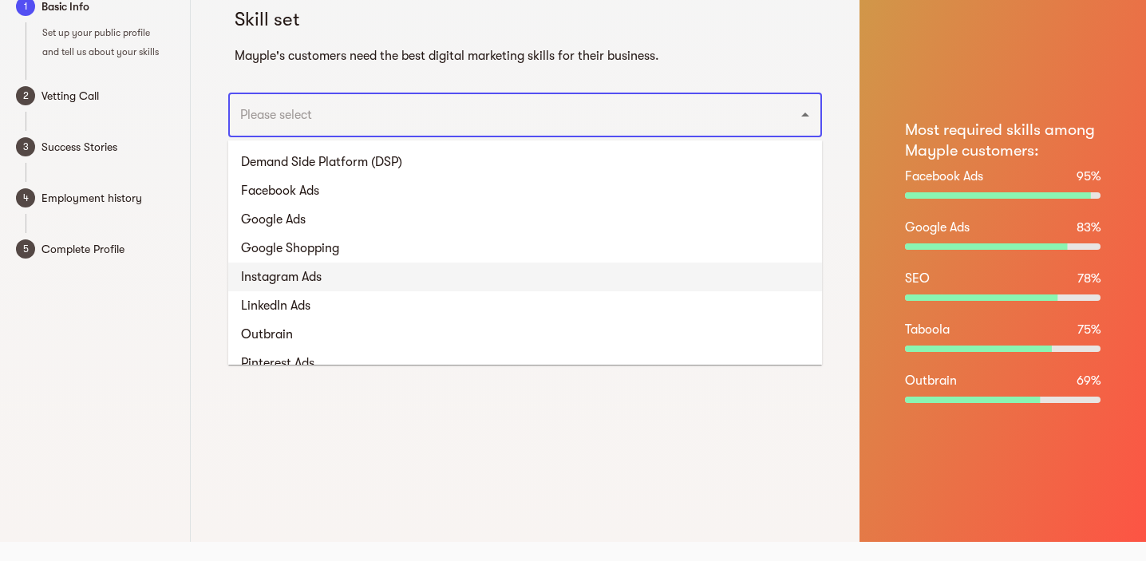
scroll to position [80, 0]
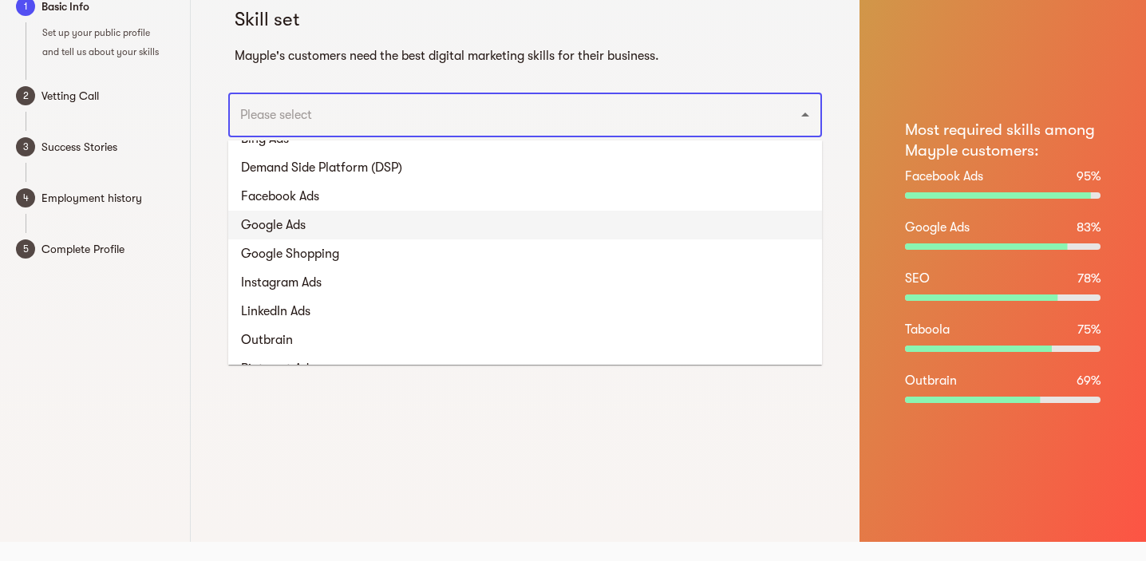
click at [402, 231] on li "Google Ads" at bounding box center [525, 225] width 594 height 29
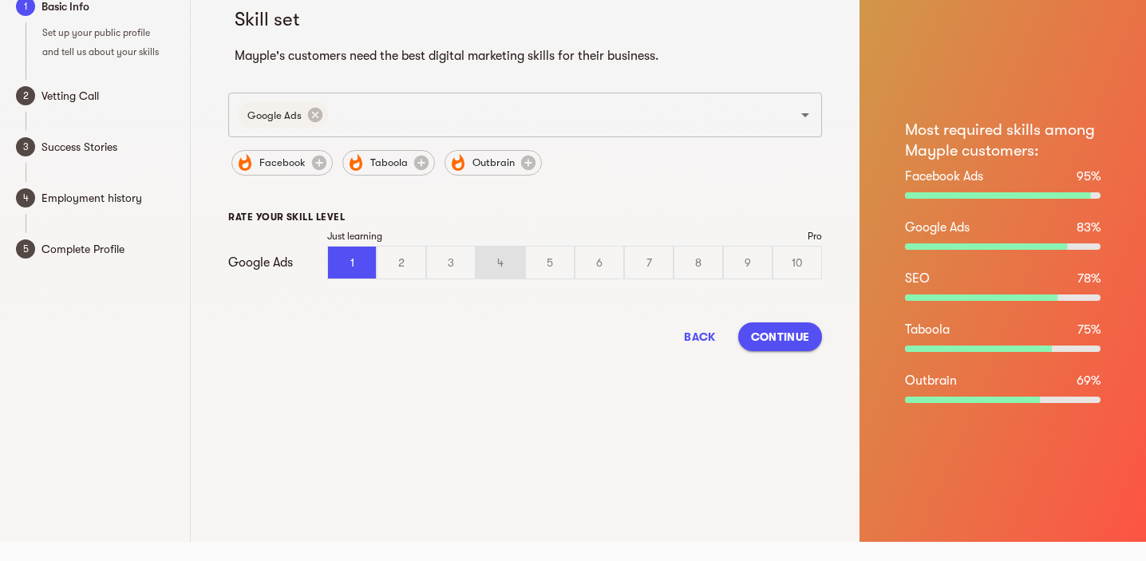
click at [511, 263] on div "4" at bounding box center [500, 263] width 48 height 32
click at [0, 0] on input "4" at bounding box center [0, 0] width 0 height 0
click at [808, 342] on span "Continue" at bounding box center [780, 336] width 58 height 19
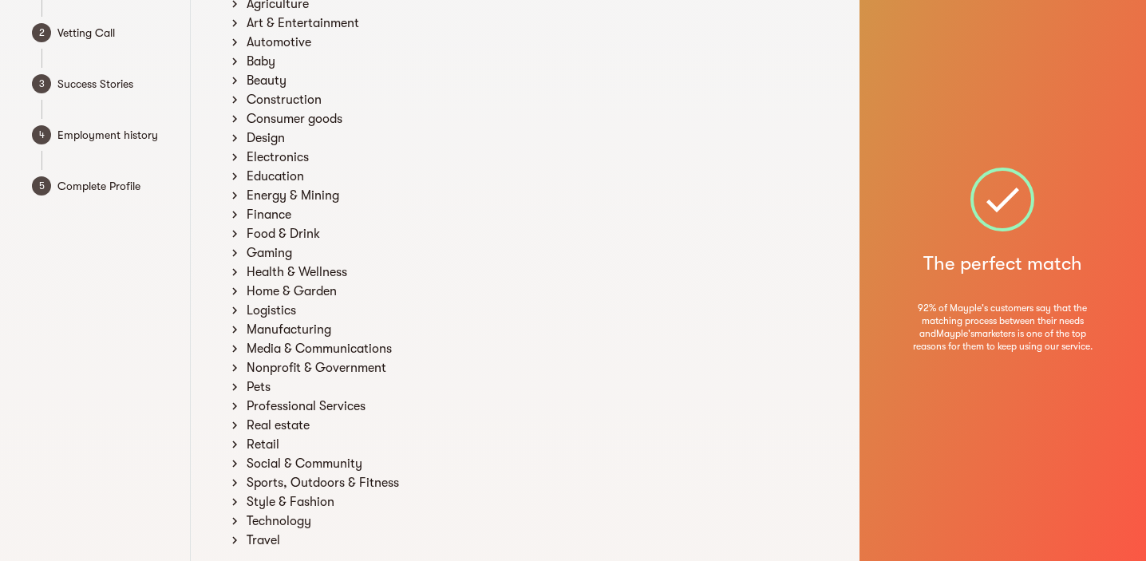
scroll to position [119, 0]
click at [235, 428] on icon at bounding box center [234, 424] width 14 height 14
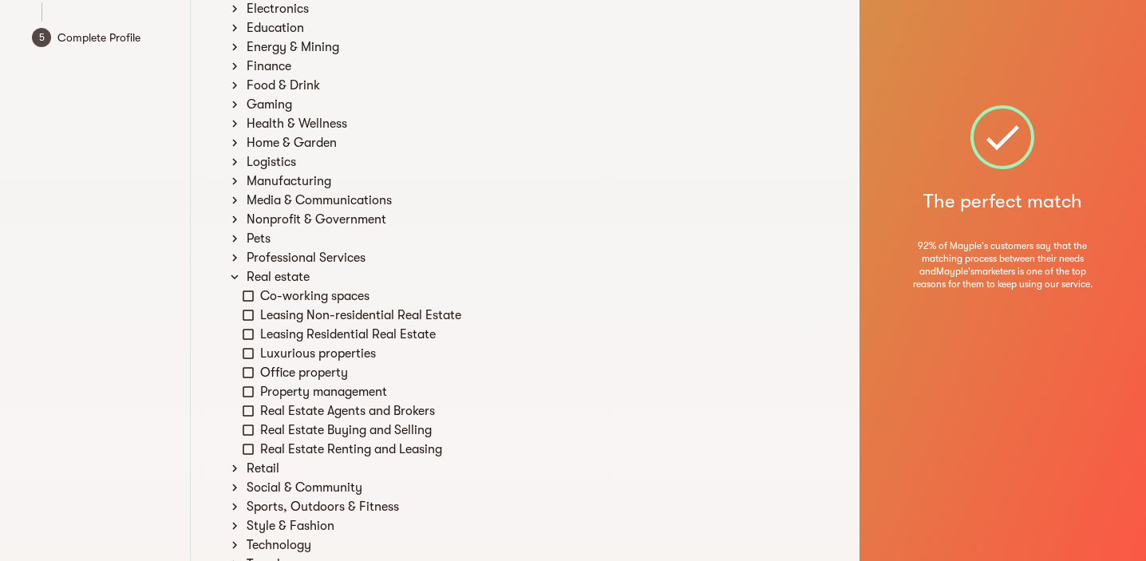
scroll to position [270, 0]
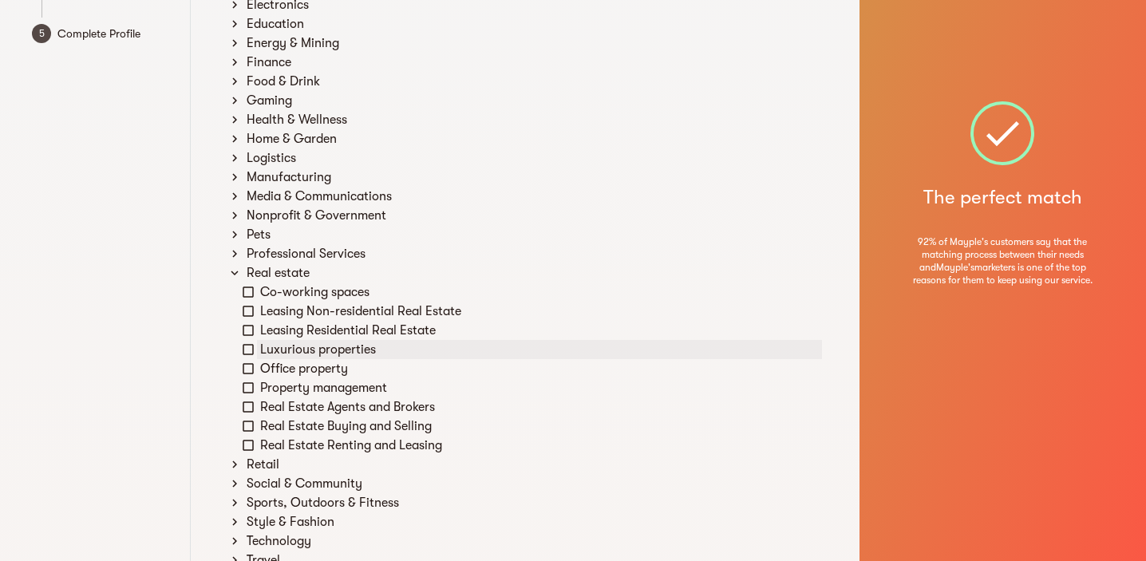
click at [290, 353] on div "Luxurious properties" at bounding box center [539, 349] width 565 height 19
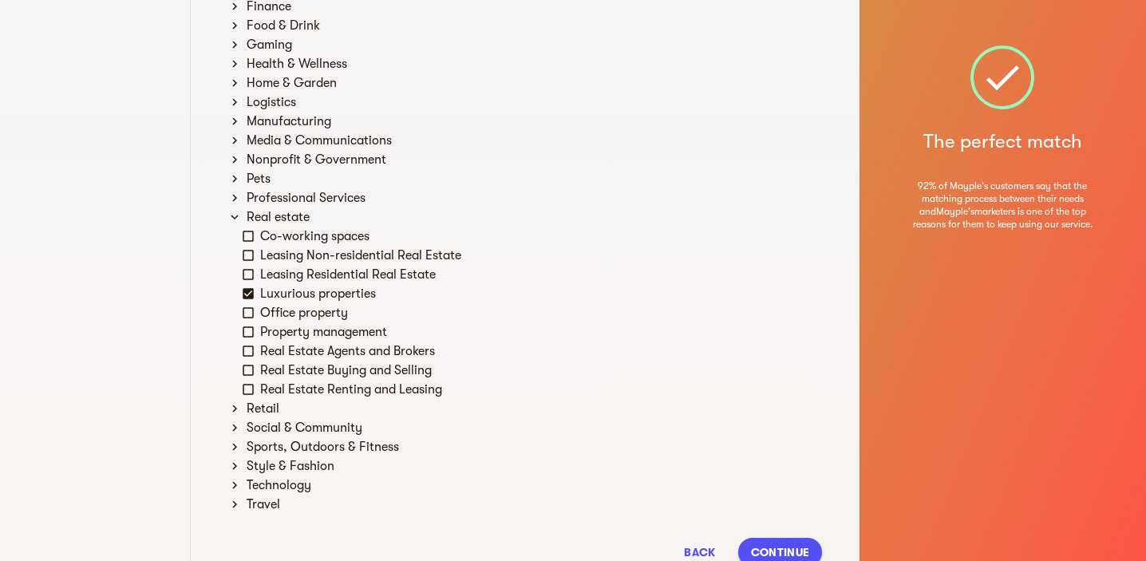
scroll to position [385, 0]
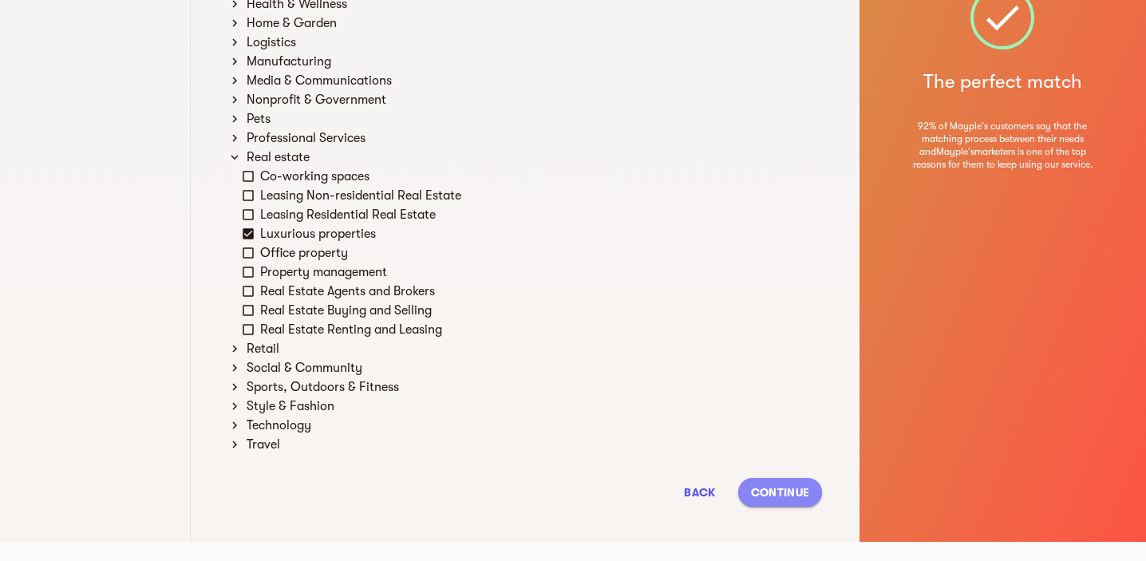
click at [769, 492] on span "Continue" at bounding box center [780, 492] width 58 height 19
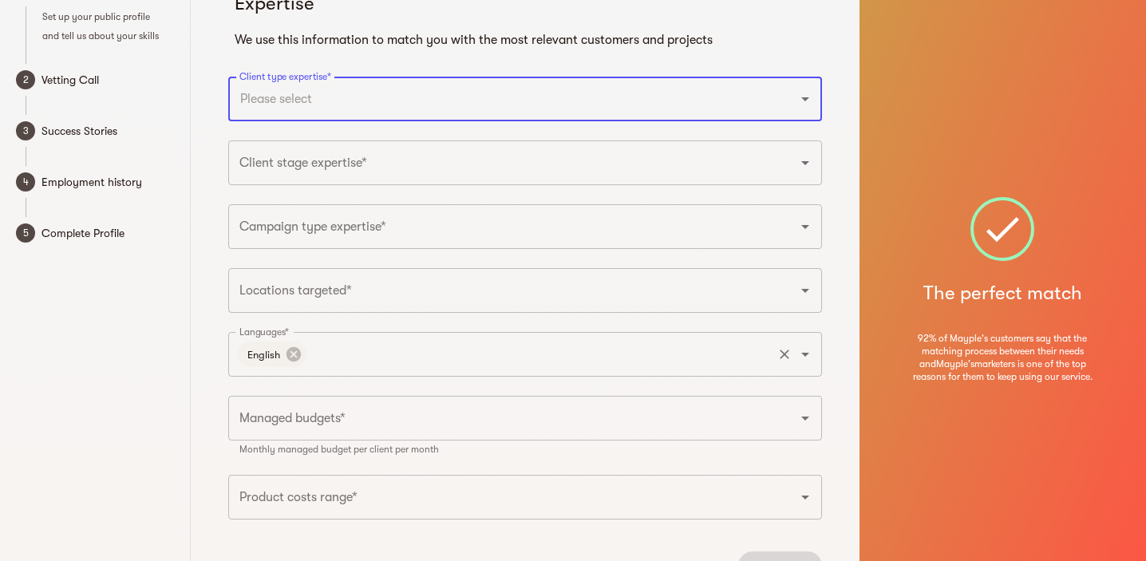
scroll to position [18, 0]
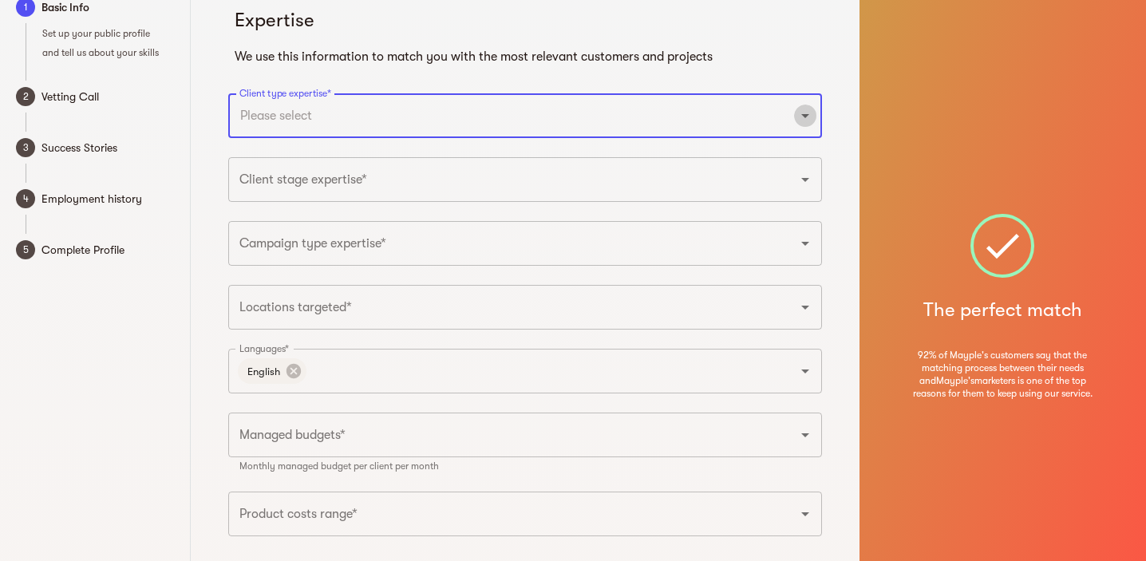
click at [801, 119] on icon "Open" at bounding box center [805, 115] width 19 height 19
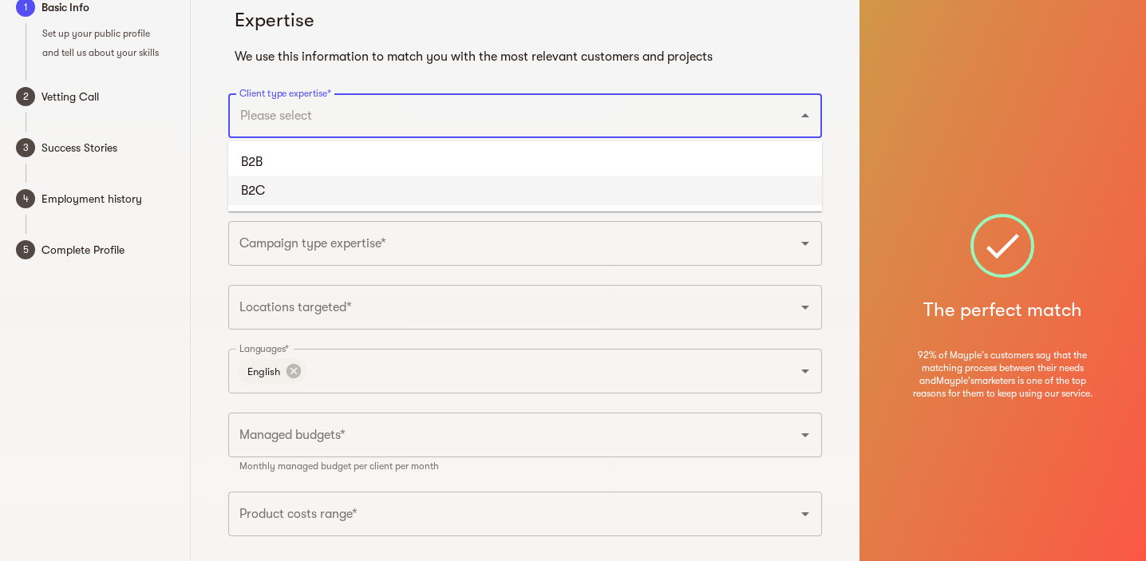
click at [681, 182] on li "B2C" at bounding box center [525, 190] width 594 height 29
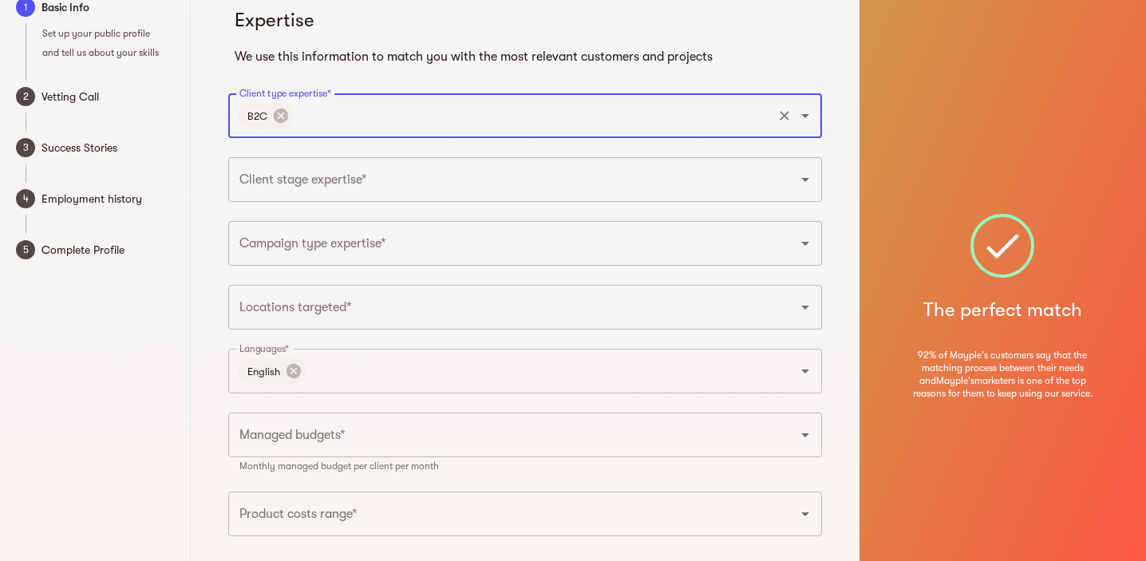
click at [651, 188] on input "Client stage expertise*" at bounding box center [502, 179] width 535 height 30
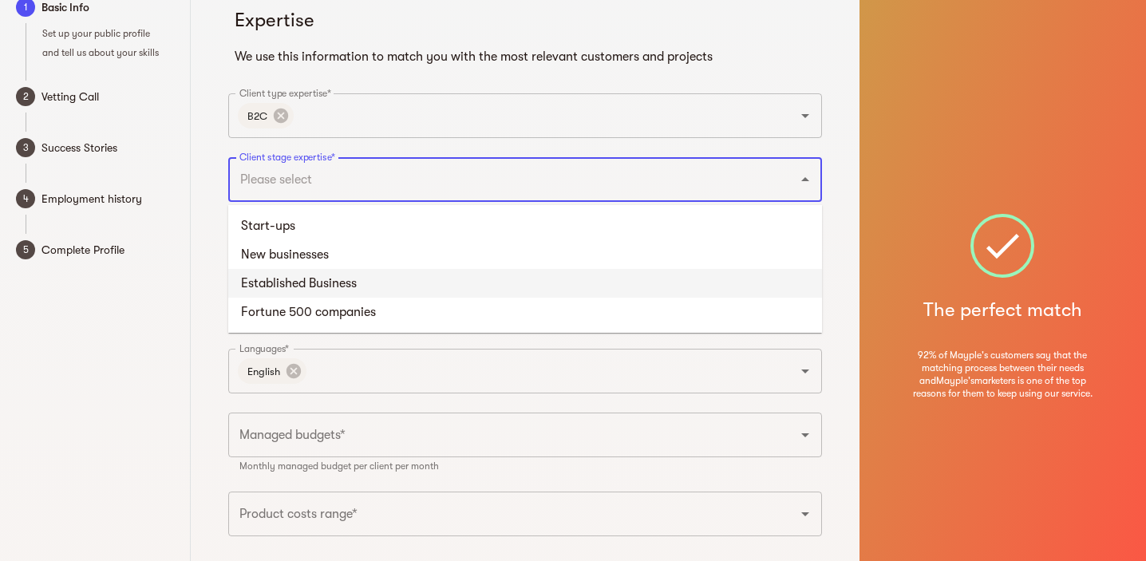
click at [586, 274] on li "Established Business" at bounding box center [525, 283] width 594 height 29
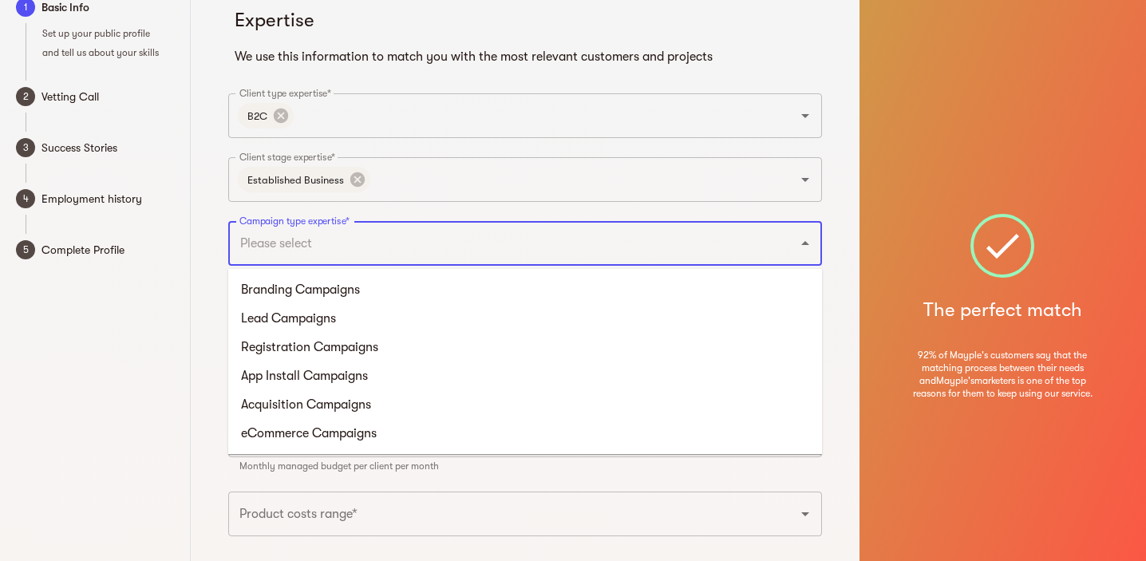
click at [488, 251] on input "Campaign type expertise*" at bounding box center [502, 243] width 535 height 30
click at [416, 295] on li "Branding Campaigns" at bounding box center [525, 289] width 594 height 29
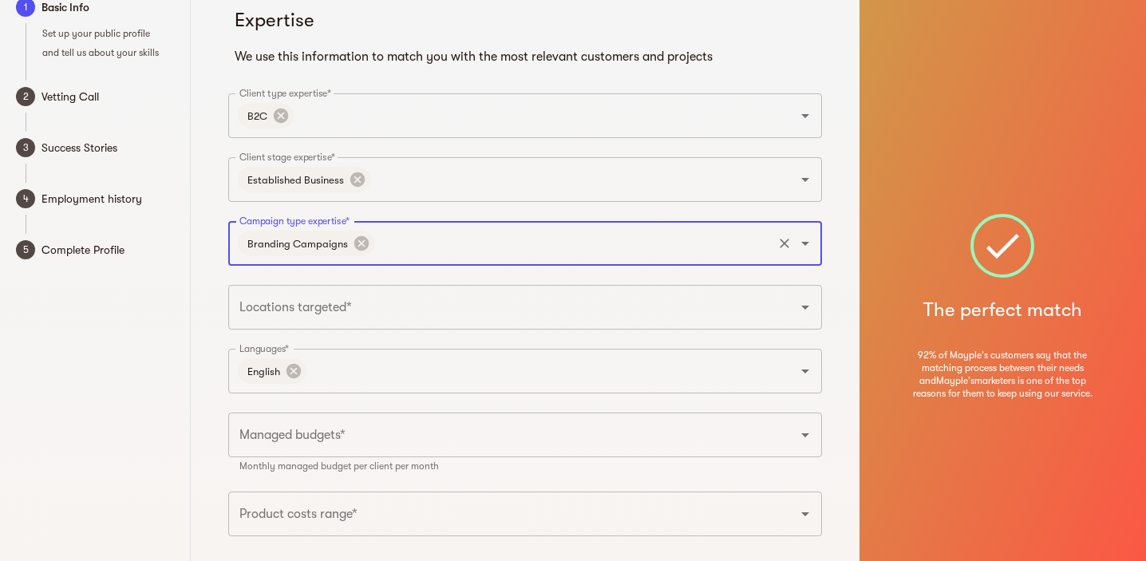
click at [415, 310] on input "Locations targeted*" at bounding box center [502, 307] width 535 height 30
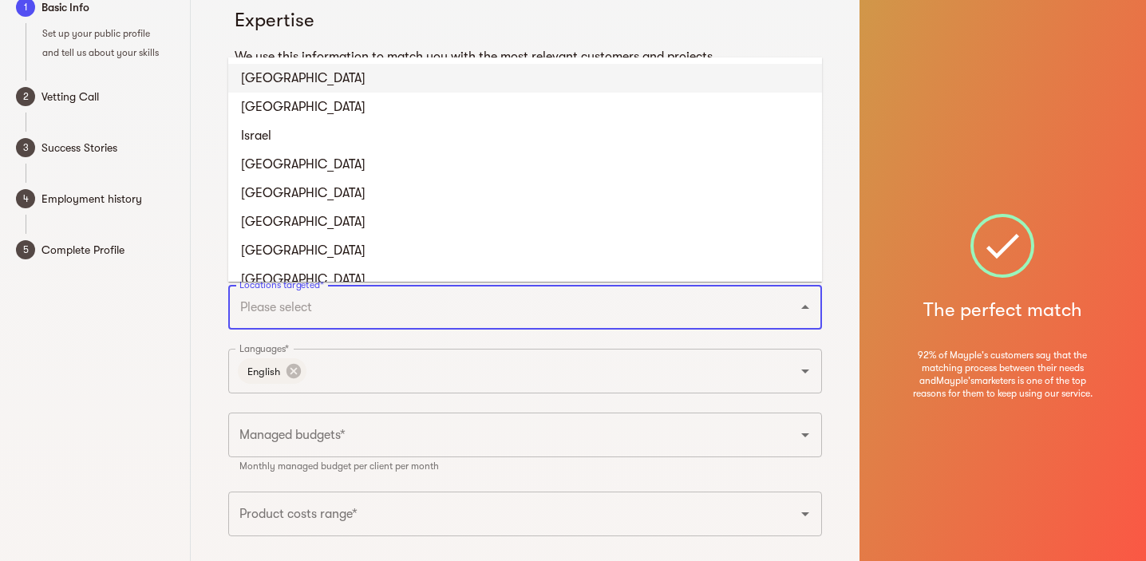
click at [376, 91] on li "United States" at bounding box center [525, 78] width 594 height 29
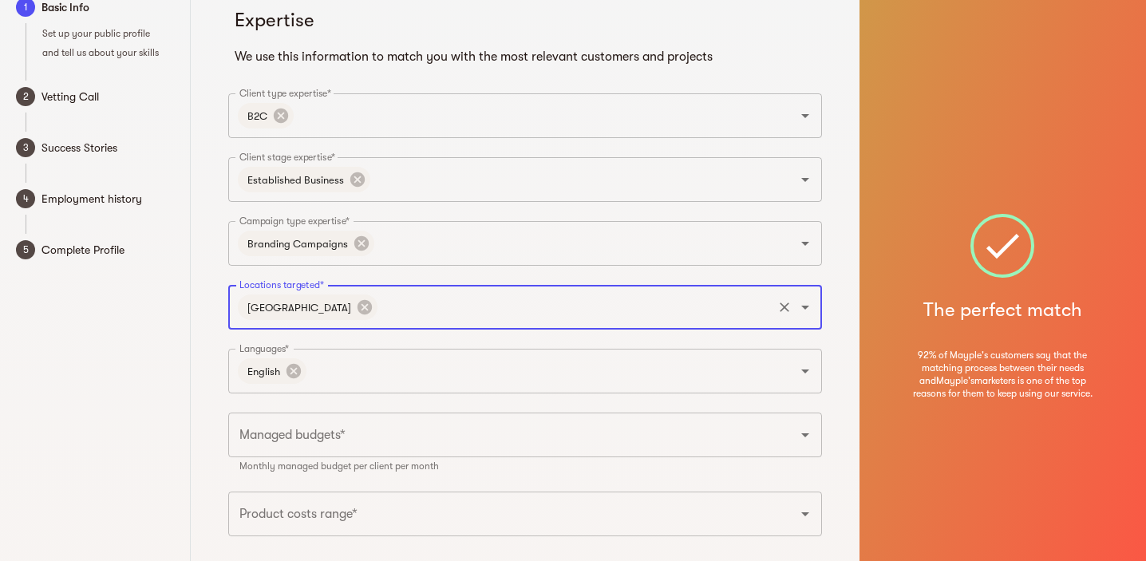
click at [180, 390] on div "1 Basic Info Set up your public profile and tell us about your skills 2 Vetting…" at bounding box center [95, 307] width 191 height 650
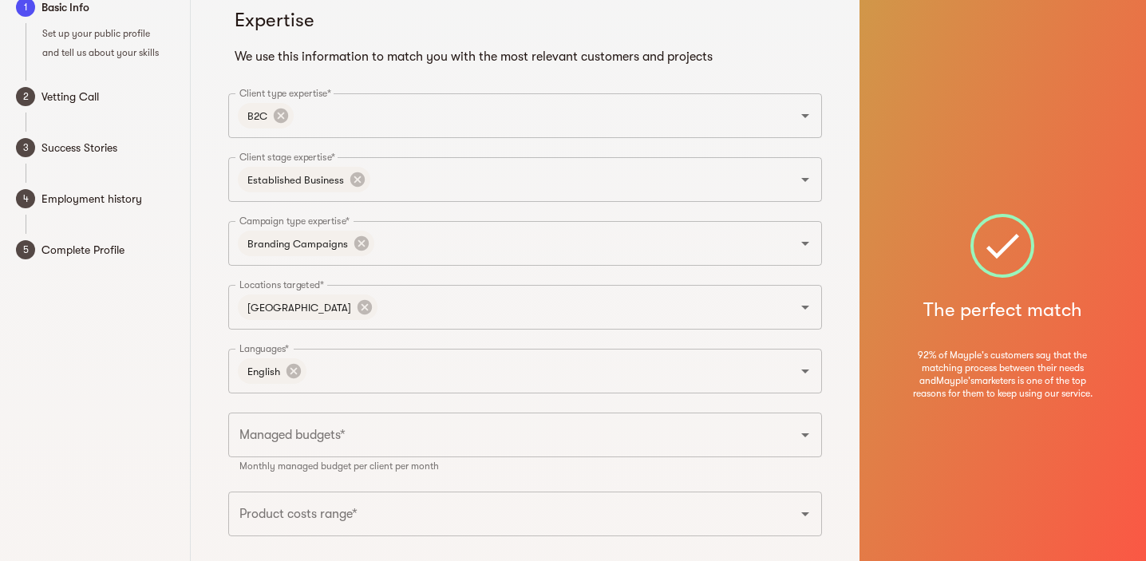
click at [326, 432] on input "Managed budgets*" at bounding box center [502, 435] width 535 height 30
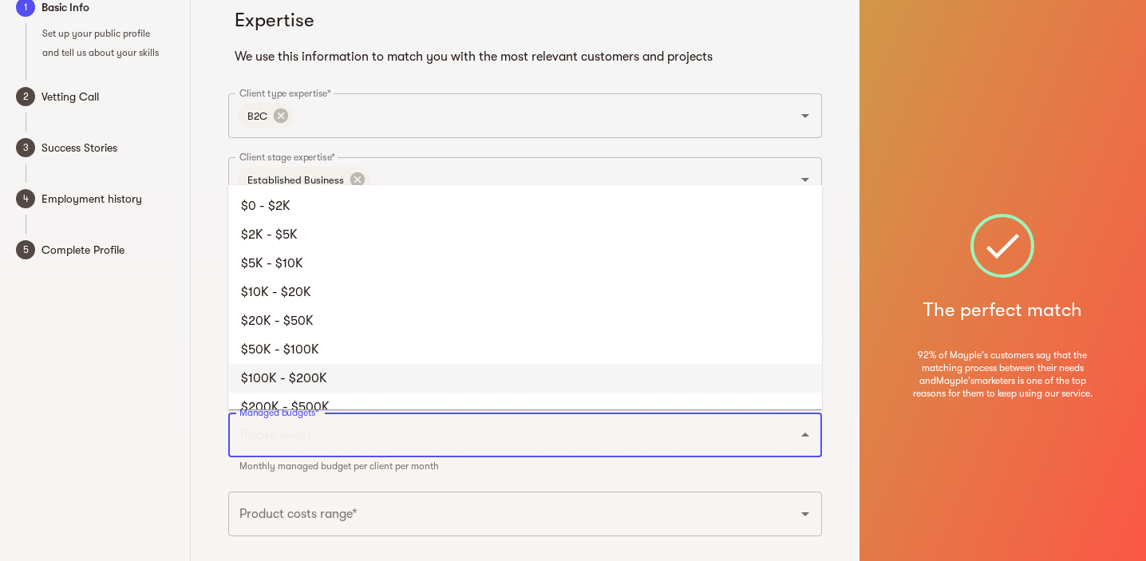
scroll to position [76, 0]
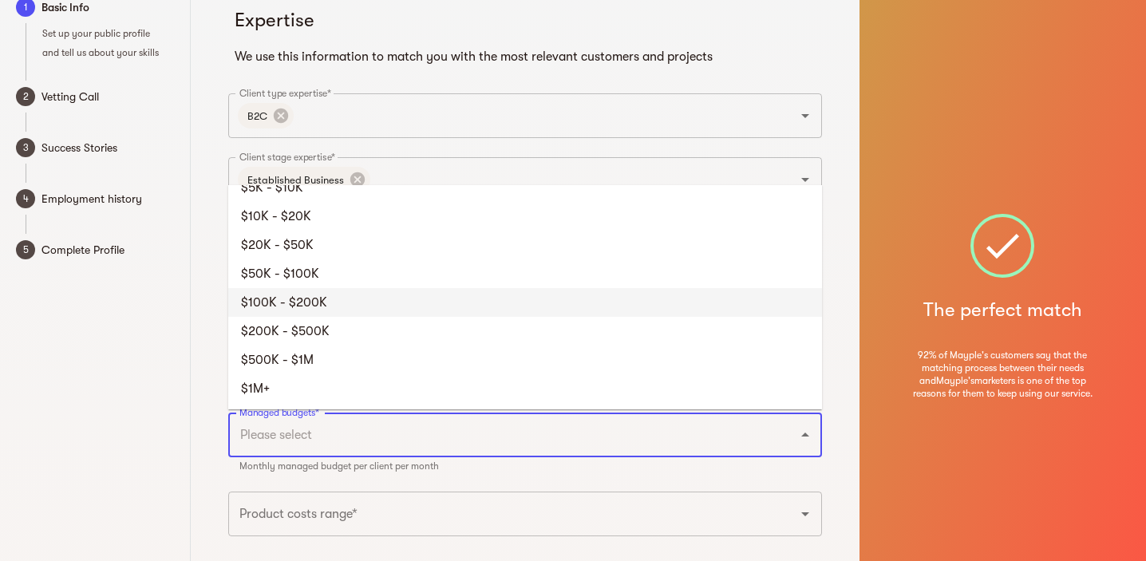
click at [338, 310] on li "$100K - $200K" at bounding box center [525, 302] width 594 height 29
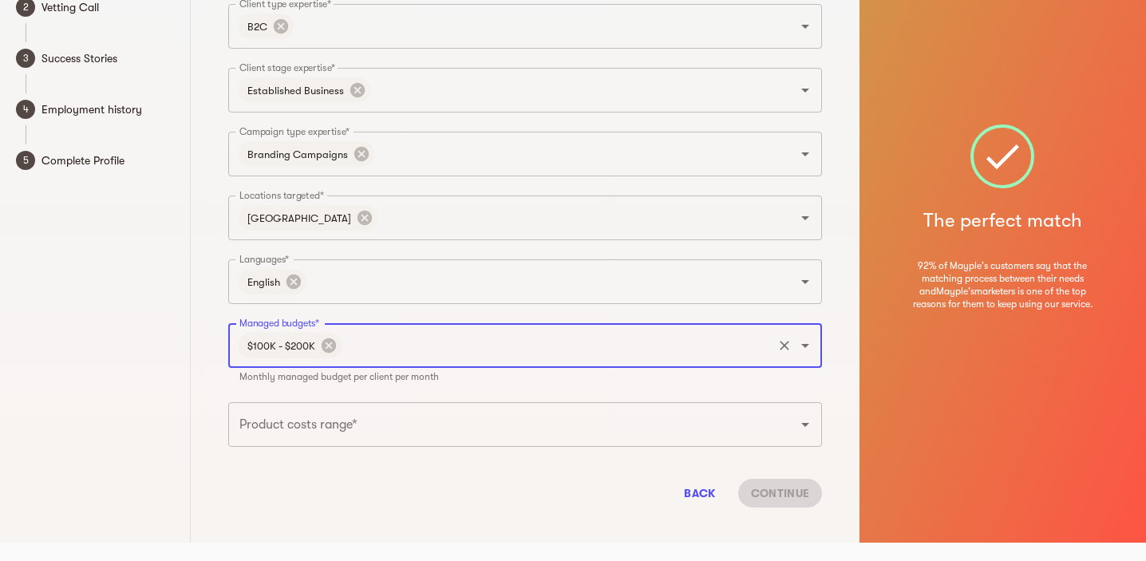
scroll to position [109, 0]
click at [302, 430] on input "Product costs range*" at bounding box center [502, 424] width 535 height 30
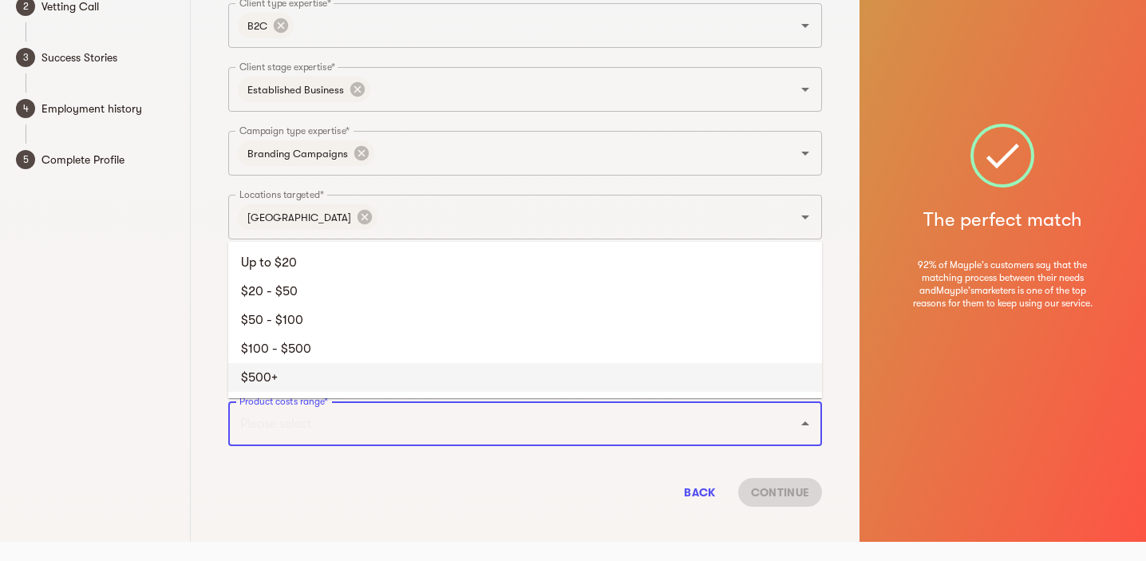
click at [298, 378] on li "$500+" at bounding box center [525, 377] width 594 height 29
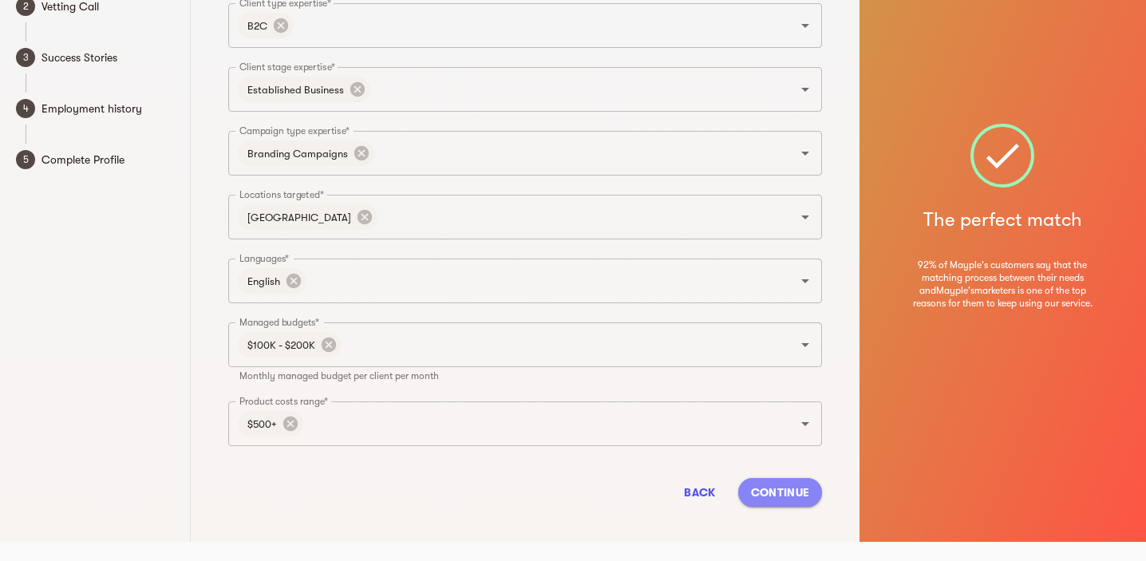
click at [776, 492] on span "Continue" at bounding box center [780, 492] width 58 height 19
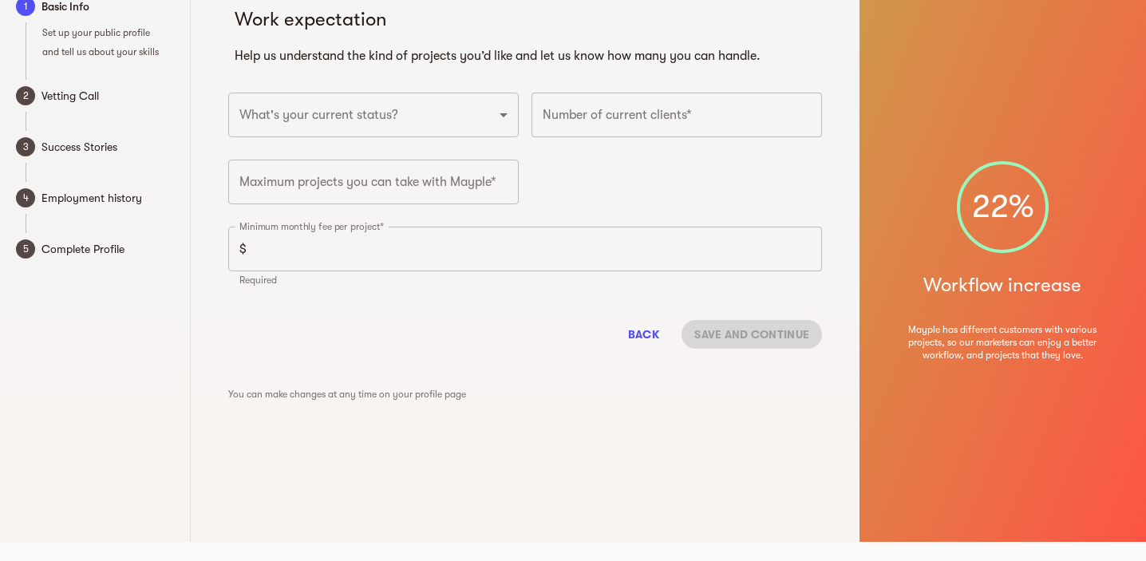
scroll to position [0, 0]
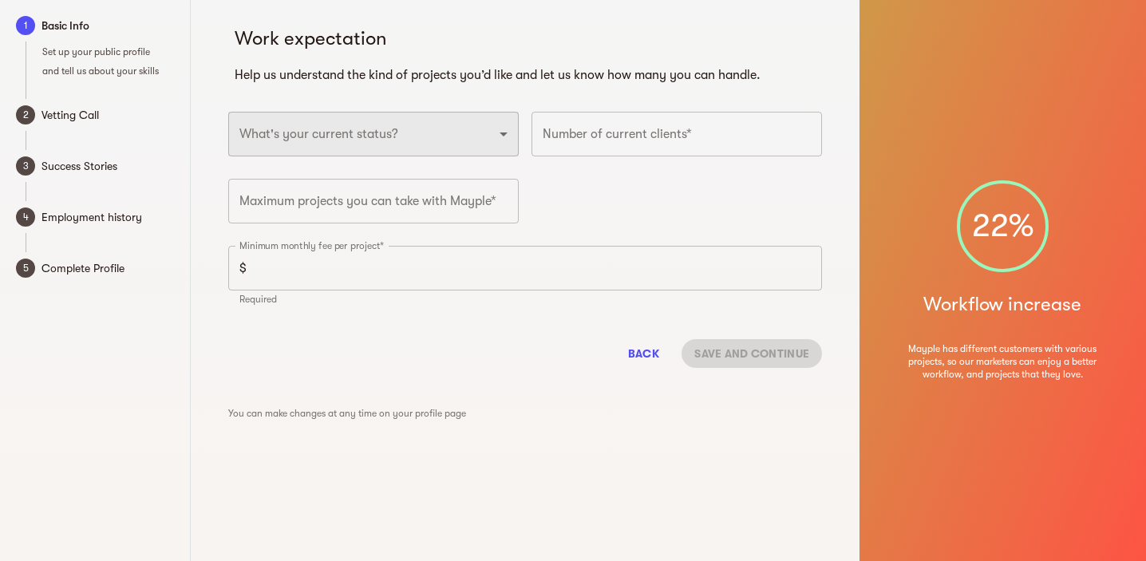
click at [384, 119] on select "Full-time freelancer Full-time job New-freelancing Part-time-freelance Searchin…" at bounding box center [373, 134] width 290 height 45
select select "FULLTIME_JOB"
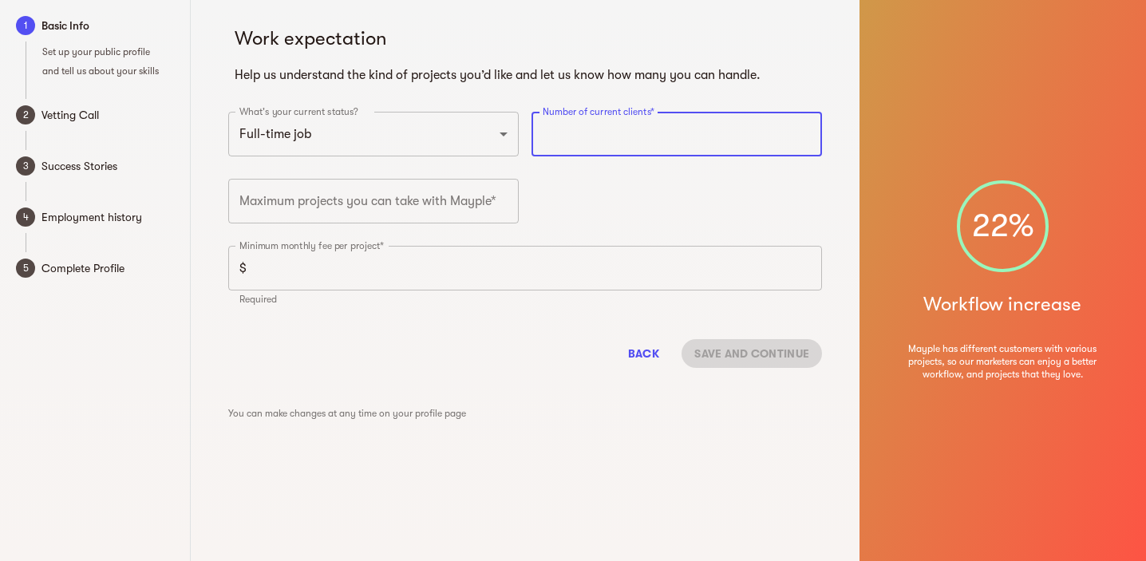
click at [622, 148] on input "number" at bounding box center [676, 134] width 290 height 45
type input "0"
click at [441, 209] on input "number" at bounding box center [373, 201] width 290 height 45
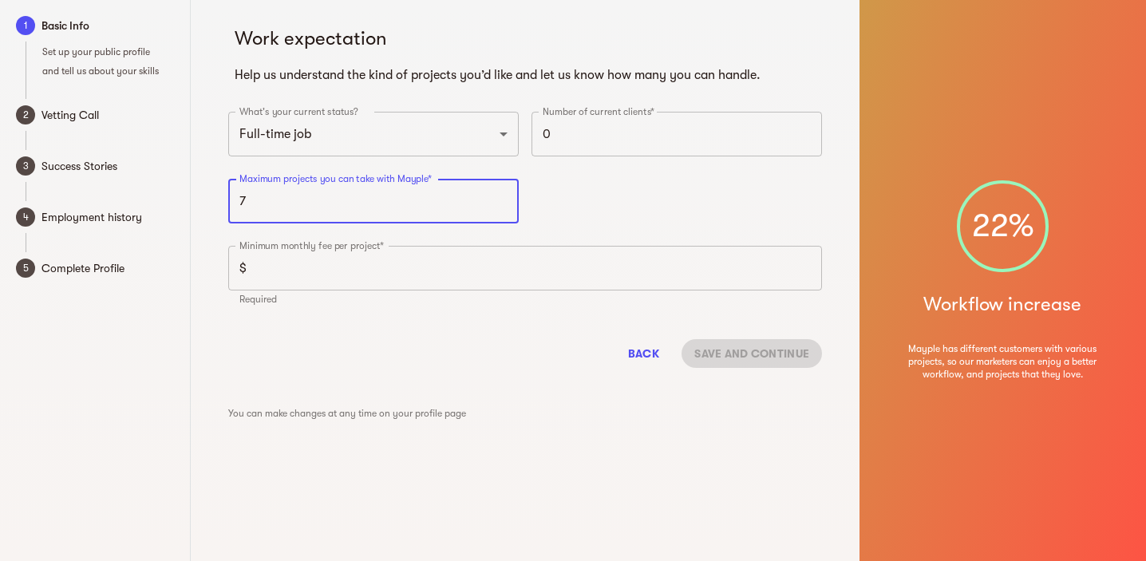
type input "7"
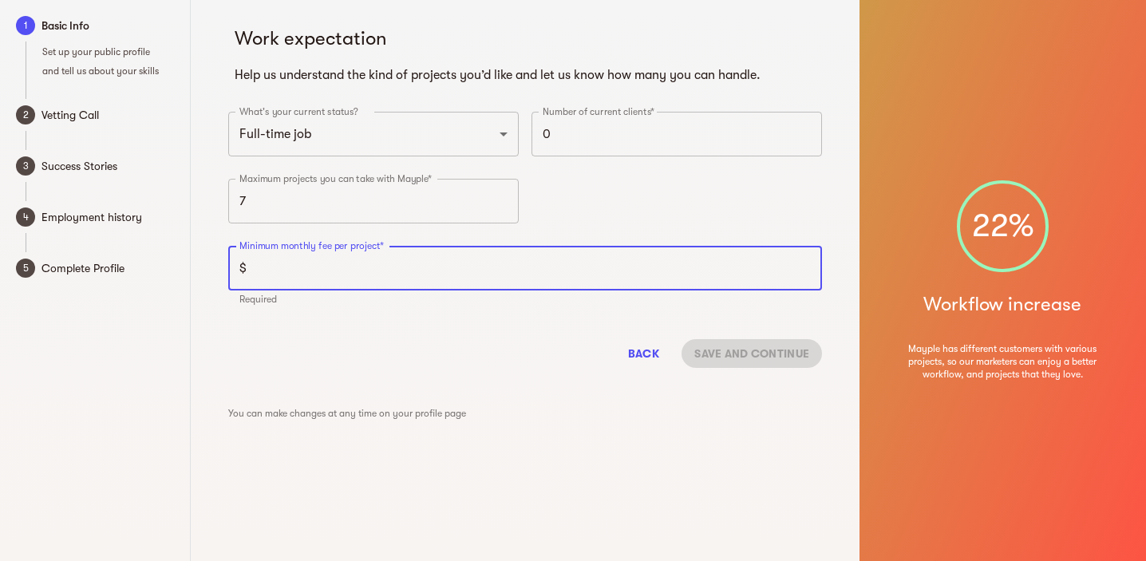
click at [643, 269] on input "number" at bounding box center [537, 268] width 569 height 45
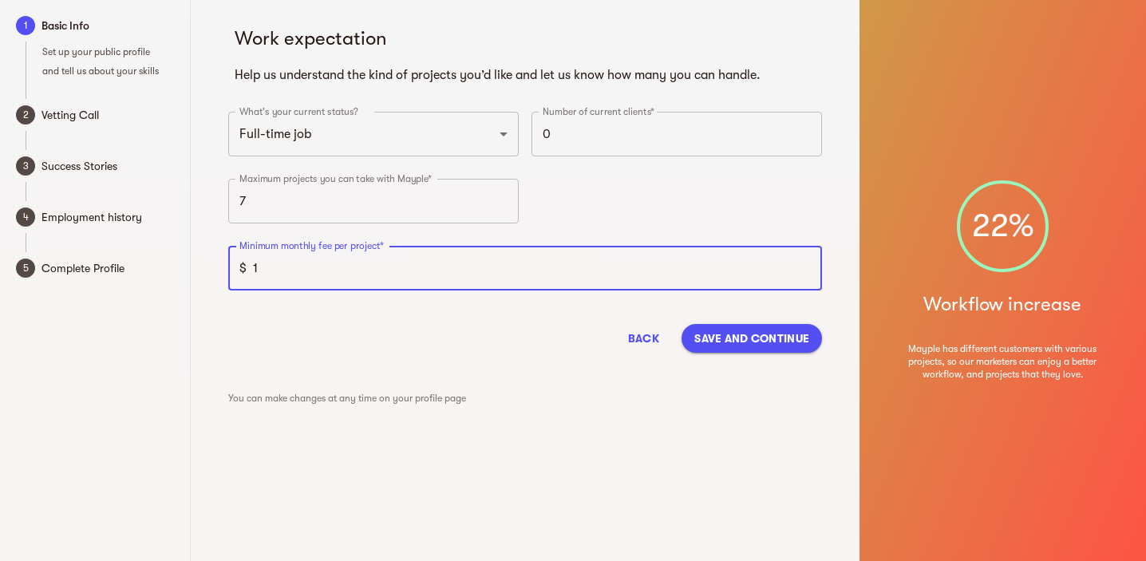
type input "1"
click at [804, 272] on input "1" at bounding box center [537, 268] width 569 height 45
type input "3"
type input "1300"
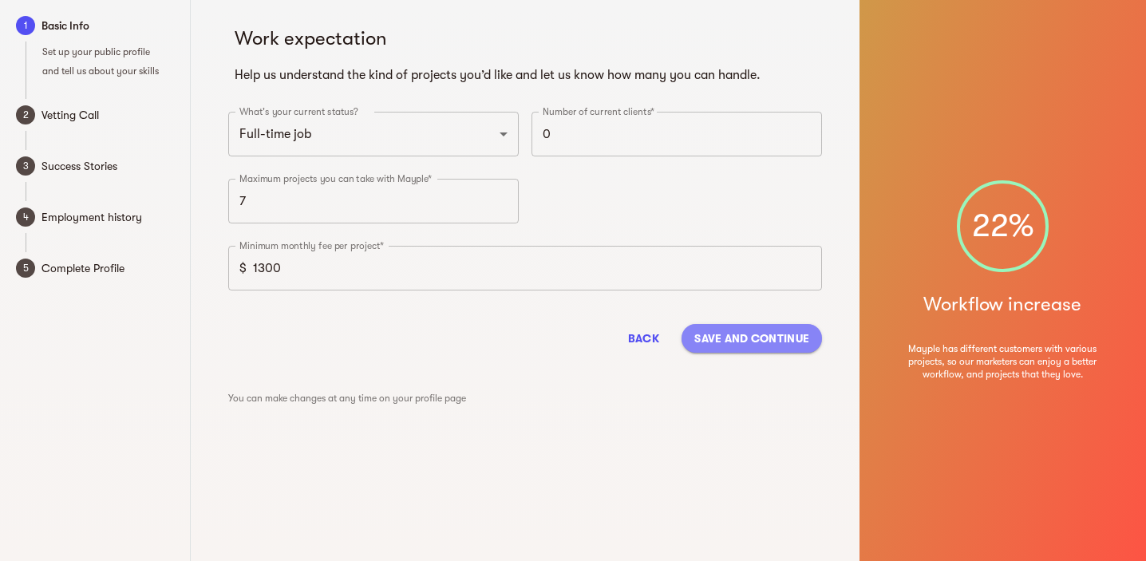
click at [784, 340] on span "Save and continue" at bounding box center [751, 338] width 115 height 19
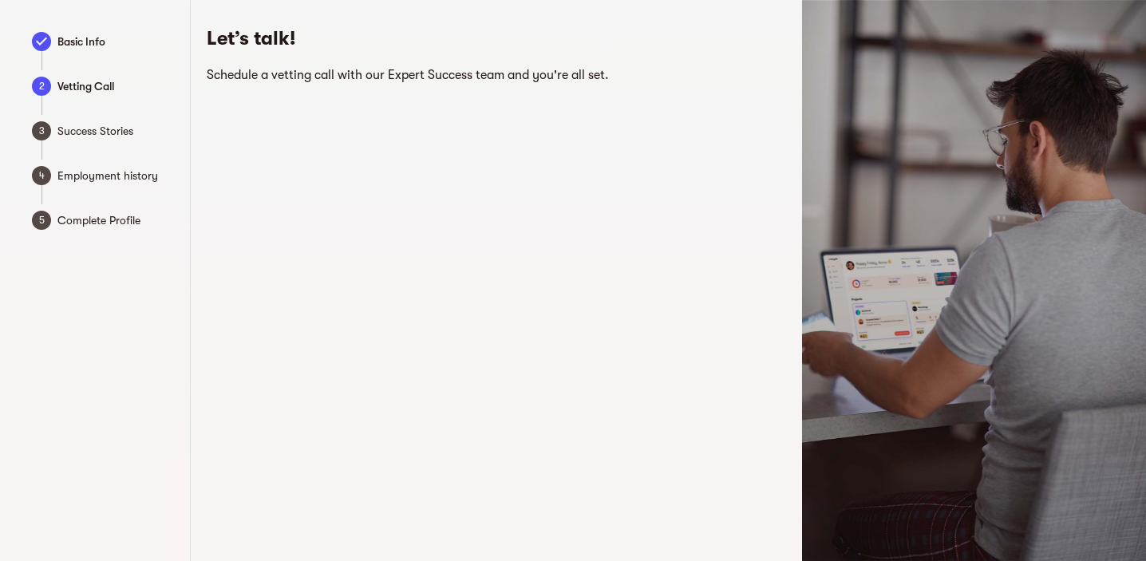
click at [77, 131] on span "Success Stories" at bounding box center [115, 130] width 117 height 19
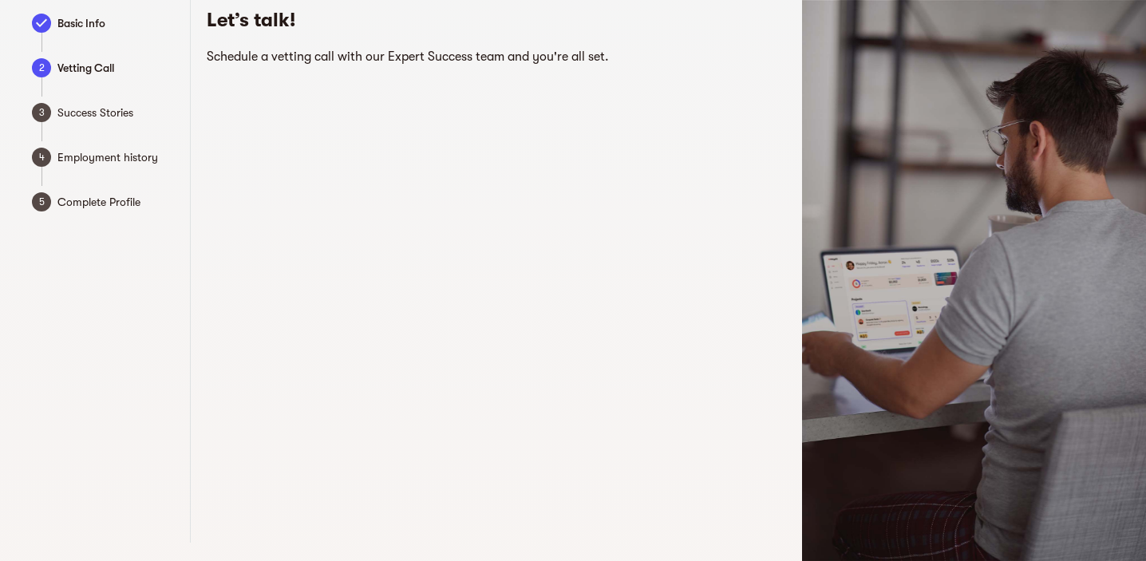
scroll to position [2, 0]
